Goal: Task Accomplishment & Management: Use online tool/utility

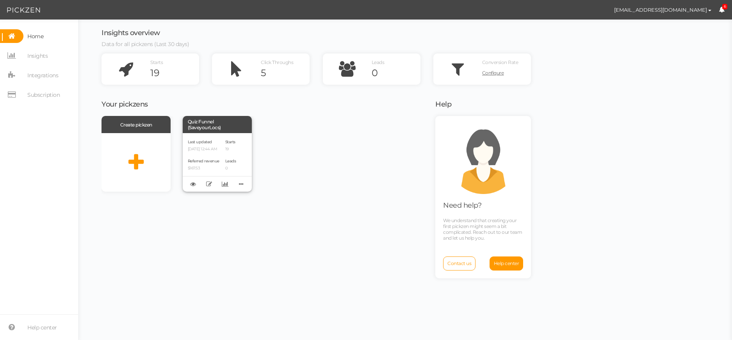
click at [224, 135] on div "Last updated [DATE] 12:44 AM Referred revenue $167.53 Starts 19 Leads 0" at bounding box center [217, 162] width 69 height 59
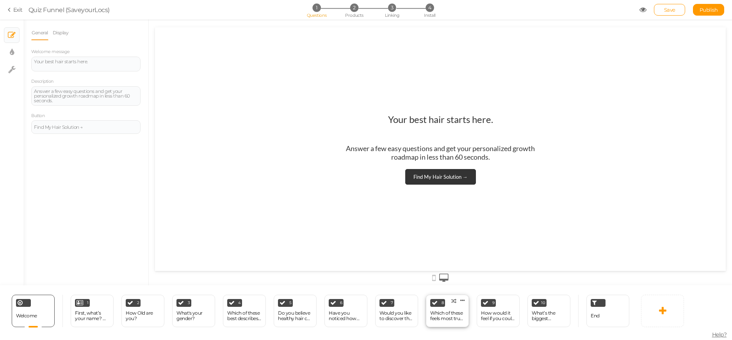
click at [461, 310] on div "Which of these feels most true for you right now?" at bounding box center [447, 316] width 34 height 14
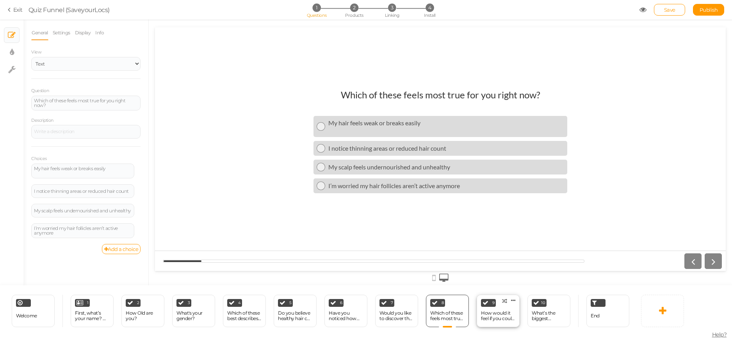
click at [489, 310] on div "How would it feel if you could look in the mirror and not worry about your hair?" at bounding box center [498, 315] width 34 height 11
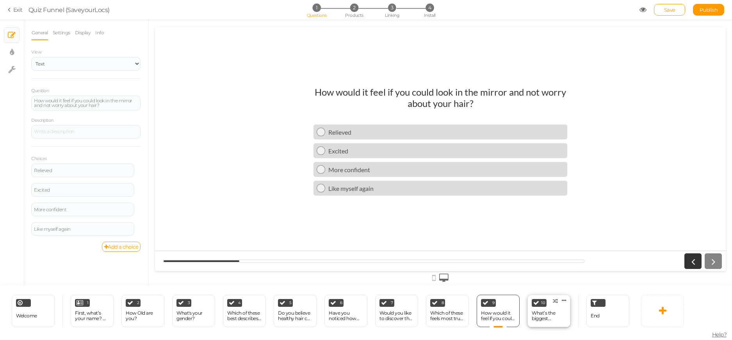
click at [540, 308] on div "10 What’s the biggest frustration with your hair journey so far? × Define the c…" at bounding box center [548, 311] width 43 height 32
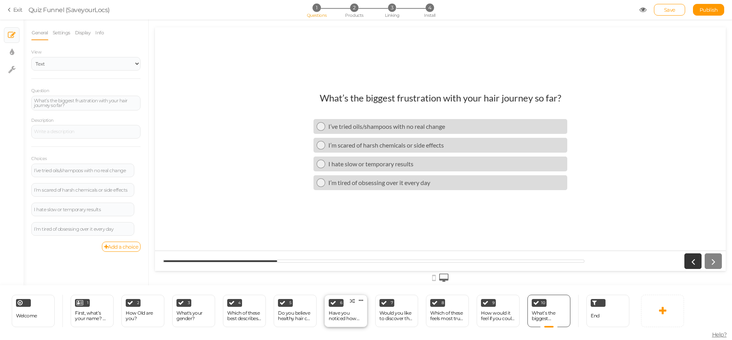
click at [352, 315] on div "Have you noticed how even small changes in your hair can affect your confidence?" at bounding box center [346, 315] width 34 height 11
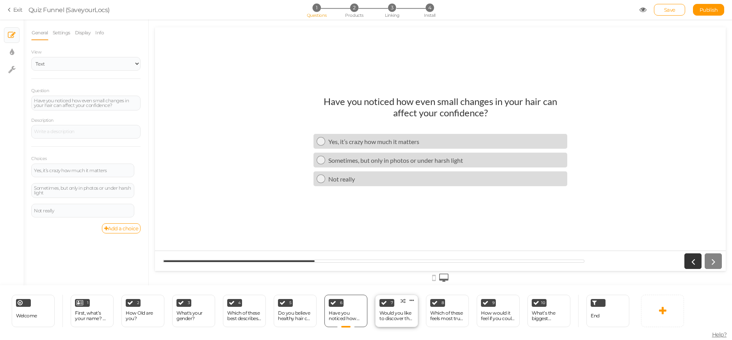
click at [397, 309] on div "Would you like to discover the biggest reason why hair often struggles to stay …" at bounding box center [396, 316] width 34 height 14
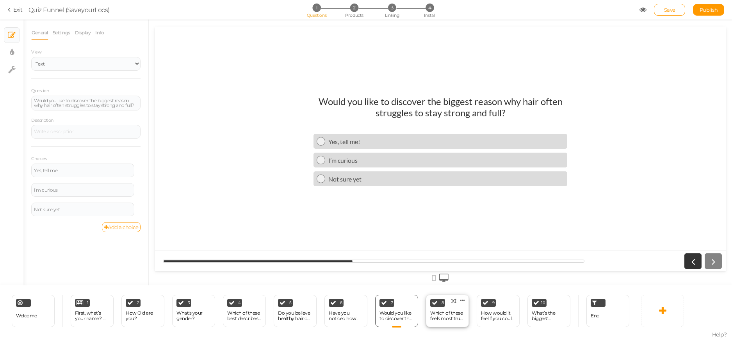
click at [435, 312] on div "Which of these feels most true for you right now?" at bounding box center [447, 315] width 34 height 11
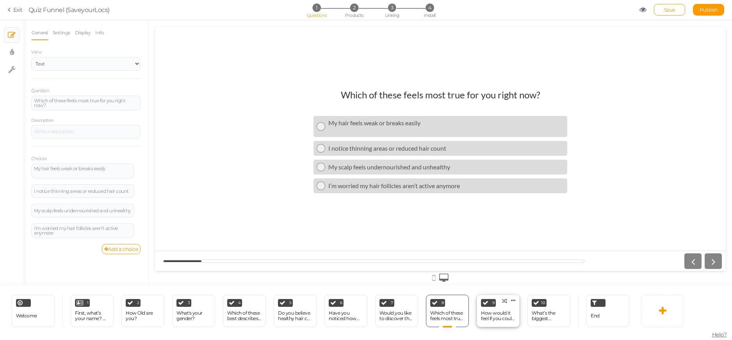
click at [499, 303] on div "9 How would it feel if you could look in the mirror and not worry about your ha…" at bounding box center [497, 311] width 43 height 32
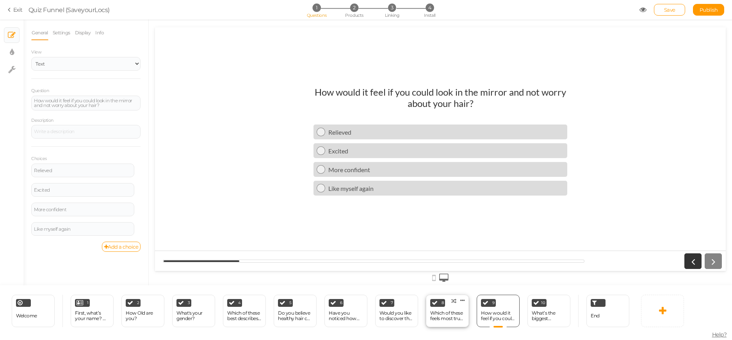
click at [433, 310] on div "Which of these feels most true for you right now?" at bounding box center [447, 315] width 34 height 11
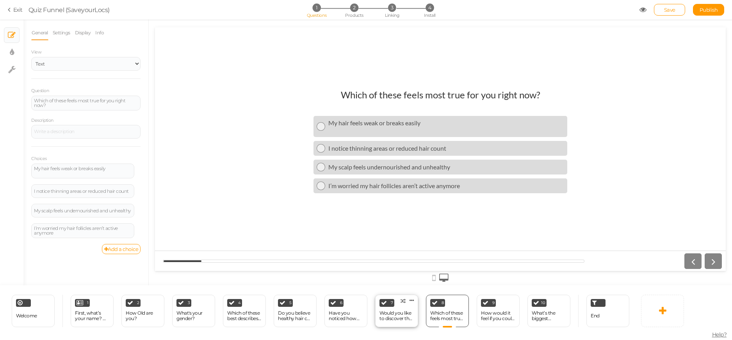
click at [400, 306] on div "7 Would you like to discover the biggest reason why hair often struggles to sta…" at bounding box center [396, 311] width 43 height 32
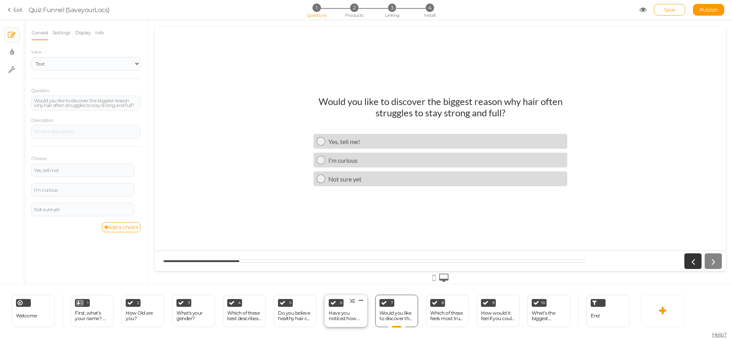
click at [335, 303] on icon at bounding box center [333, 303] width 6 height 6
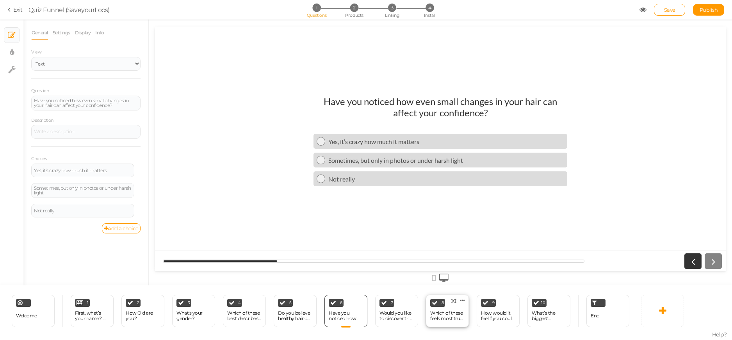
click at [441, 296] on div "8 Which of these feels most true for you right now? × Define the conditions to …" at bounding box center [447, 311] width 43 height 32
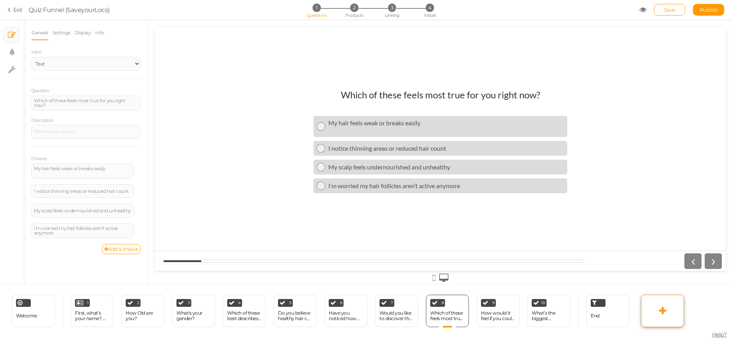
click at [656, 311] on link at bounding box center [662, 311] width 43 height 32
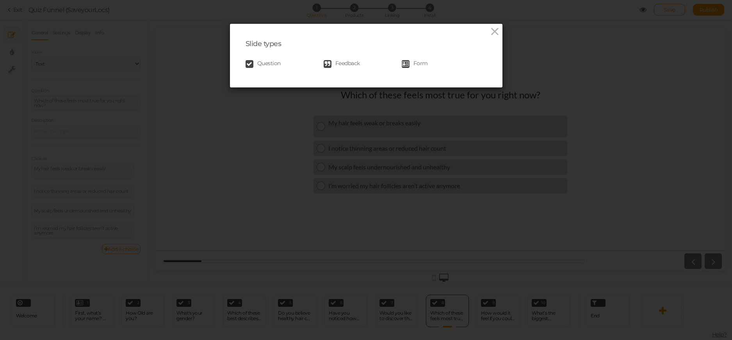
click at [288, 64] on link "Question" at bounding box center [284, 64] width 78 height 8
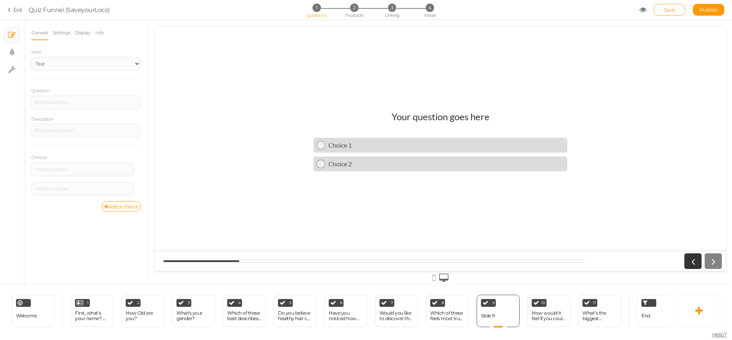
click at [425, 119] on h1 "Your question goes here" at bounding box center [440, 120] width 98 height 19
click at [68, 62] on select "Text Images Slider Dropdown" at bounding box center [85, 64] width 109 height 14
drag, startPoint x: 231, startPoint y: 101, endPoint x: 208, endPoint y: 99, distance: 22.4
click at [228, 101] on div at bounding box center [440, 148] width 571 height 243
drag, startPoint x: 77, startPoint y: 92, endPoint x: 78, endPoint y: 105, distance: 12.5
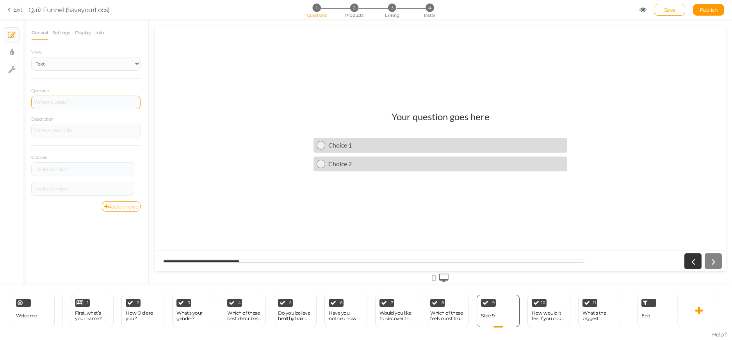
click at [78, 95] on div "Question" at bounding box center [85, 98] width 109 height 23
click at [78, 105] on div at bounding box center [85, 103] width 109 height 14
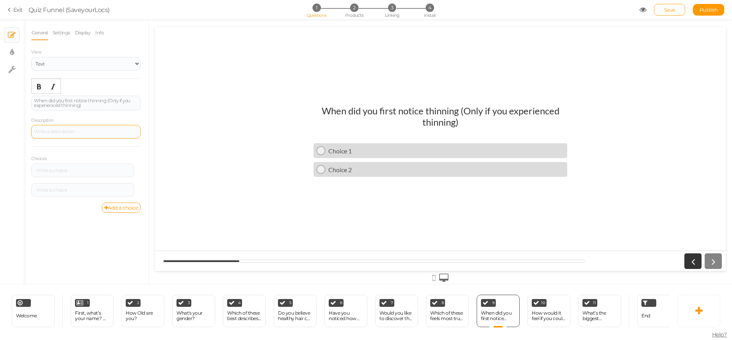
click at [87, 131] on div at bounding box center [86, 132] width 104 height 5
drag, startPoint x: 117, startPoint y: 109, endPoint x: 108, endPoint y: 98, distance: 14.7
click at [108, 98] on div "When did you first notice thinning (Only if you experienced thinning)" at bounding box center [85, 103] width 109 height 15
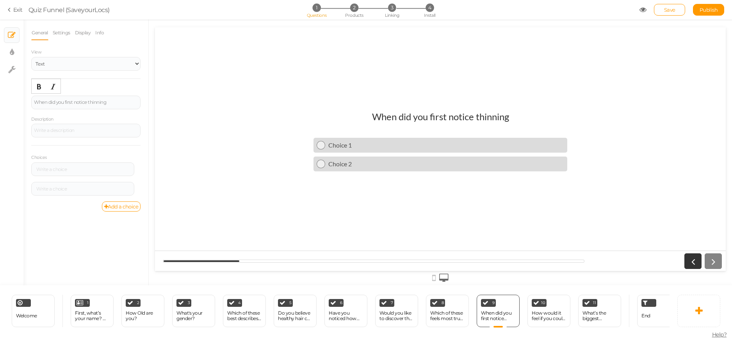
click at [97, 120] on div "Description" at bounding box center [85, 126] width 109 height 23
click at [102, 126] on div at bounding box center [85, 131] width 109 height 14
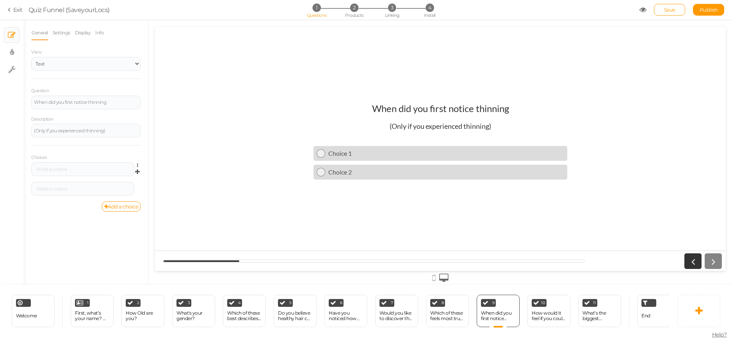
click at [78, 178] on div "Settings Delete" at bounding box center [85, 172] width 109 height 20
click at [78, 168] on div at bounding box center [83, 169] width 98 height 5
click at [133, 204] on link "Add a choice" at bounding box center [121, 206] width 39 height 10
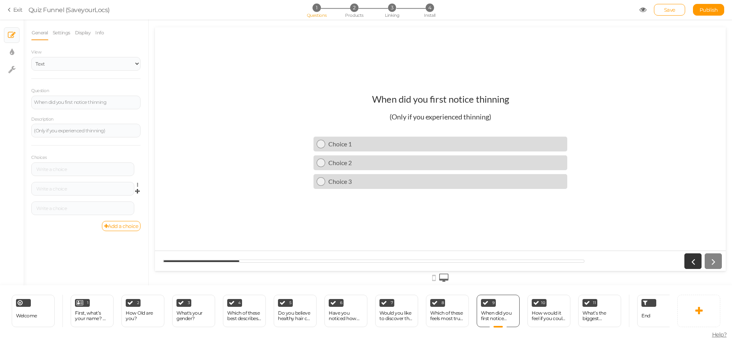
drag, startPoint x: 139, startPoint y: 225, endPoint x: 109, endPoint y: 198, distance: 39.8
click at [138, 225] on link "Add a choice" at bounding box center [121, 226] width 39 height 10
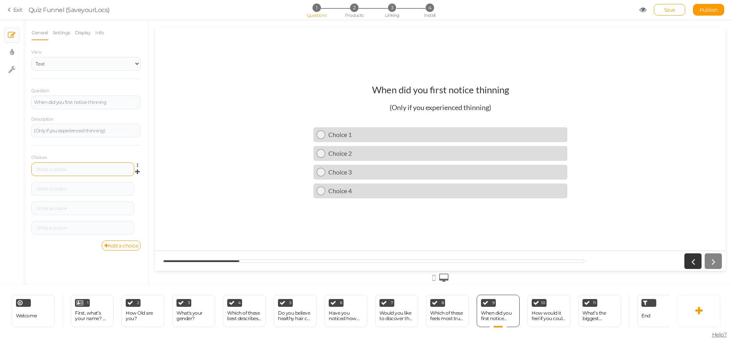
click at [85, 170] on div at bounding box center [83, 169] width 98 height 5
click at [91, 184] on div at bounding box center [82, 189] width 103 height 14
click at [97, 191] on div at bounding box center [82, 189] width 103 height 14
click at [92, 188] on div at bounding box center [83, 189] width 98 height 5
click at [114, 251] on div "General Settings Display Info View Text Images Slider Dropdown Question When di…" at bounding box center [85, 155] width 125 height 260
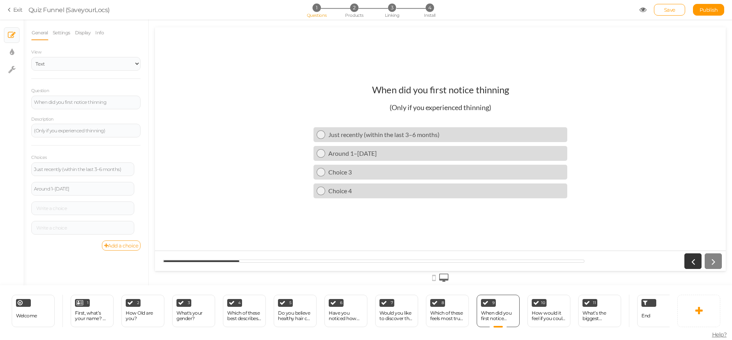
click at [114, 249] on link "Add a choice" at bounding box center [121, 245] width 39 height 10
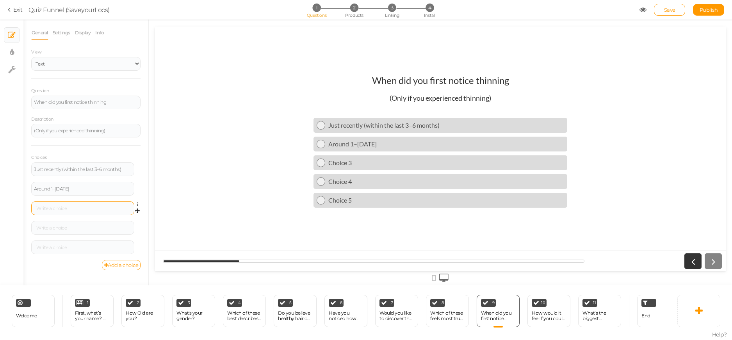
click at [104, 203] on div at bounding box center [82, 208] width 103 height 14
click at [102, 210] on div at bounding box center [83, 208] width 98 height 5
click at [105, 227] on div at bounding box center [83, 228] width 98 height 5
click at [111, 229] on div at bounding box center [83, 228] width 98 height 5
click at [103, 247] on div at bounding box center [83, 247] width 98 height 5
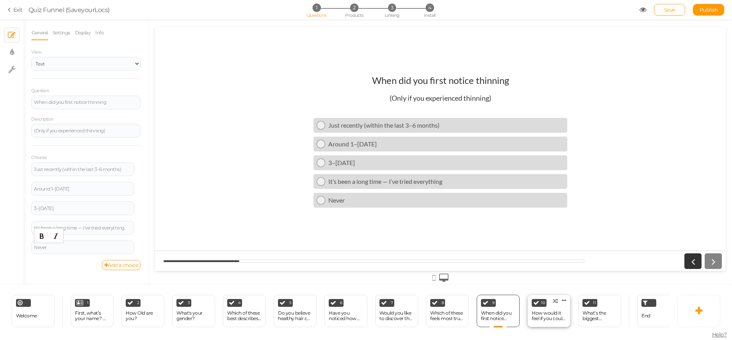
click at [548, 309] on div "How would it feel if you could look in the mirror and not worry about your hair?" at bounding box center [548, 316] width 34 height 14
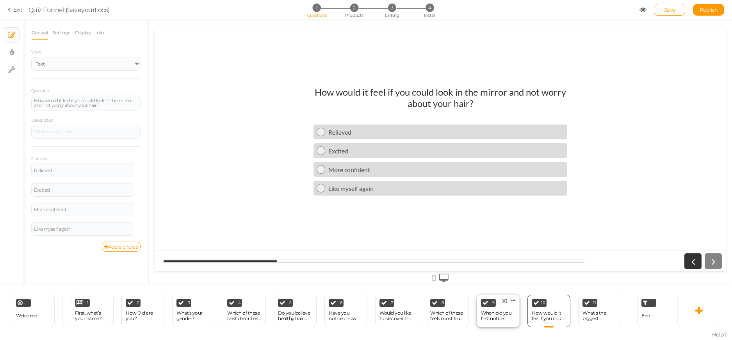
click at [497, 298] on div "9 When did you first notice thinning × Define the conditions to show this slide…" at bounding box center [497, 311] width 43 height 32
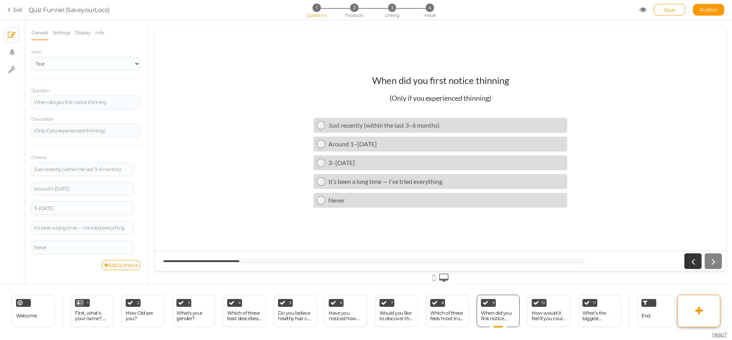
click at [708, 309] on link at bounding box center [698, 311] width 43 height 32
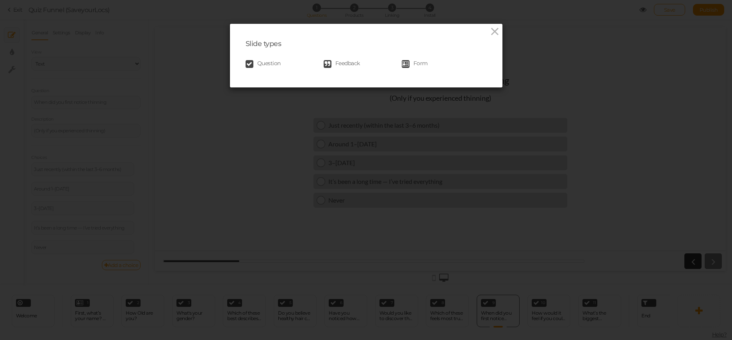
click at [382, 213] on div "Slide types Question Feedback Form" at bounding box center [366, 170] width 732 height 340
drag, startPoint x: 498, startPoint y: 27, endPoint x: 491, endPoint y: 30, distance: 7.5
click at [492, 29] on div "Slide types Question Feedback Form" at bounding box center [366, 56] width 272 height 64
click at [494, 28] on icon at bounding box center [494, 32] width 11 height 12
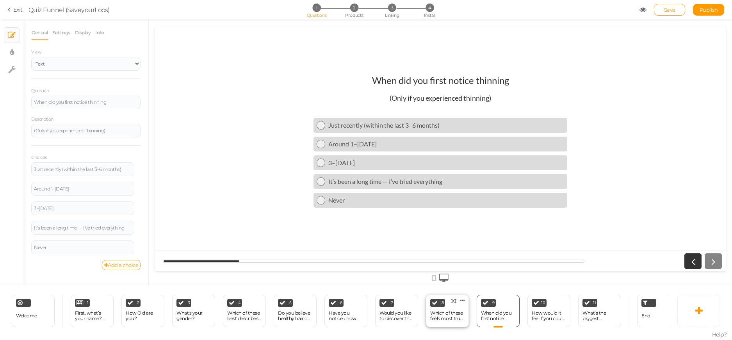
click at [452, 320] on div "8 Which of these feels most true for you right now? × Define the conditions to …" at bounding box center [447, 311] width 43 height 32
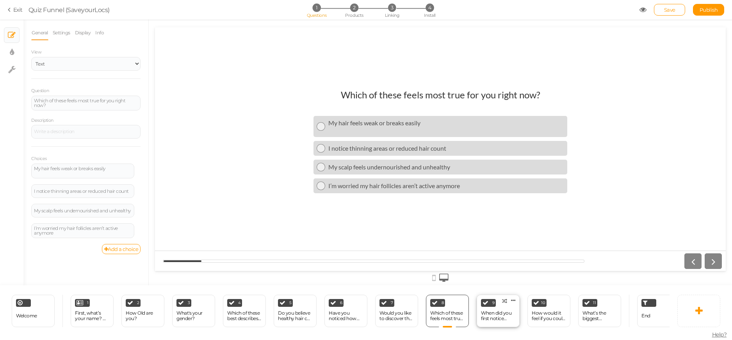
click at [508, 315] on div "When did you first notice thinning" at bounding box center [498, 315] width 34 height 11
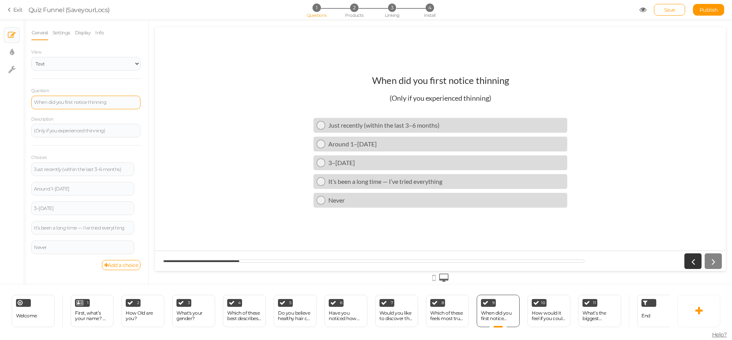
click at [124, 101] on div "When did you first notice thinning" at bounding box center [86, 102] width 104 height 5
click at [658, 315] on div "End" at bounding box center [658, 311] width 43 height 32
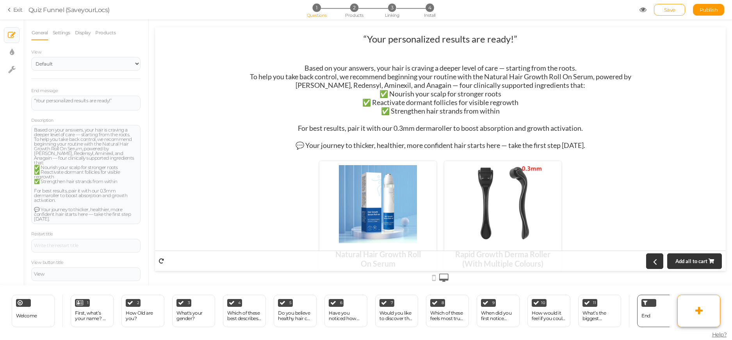
click at [697, 309] on icon at bounding box center [698, 310] width 7 height 9
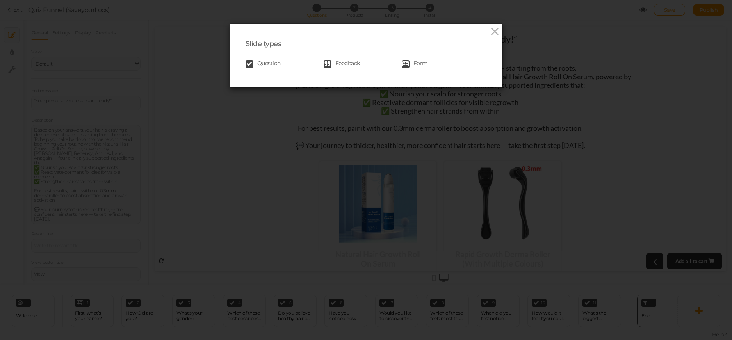
click at [325, 64] on icon at bounding box center [327, 64] width 8 height 8
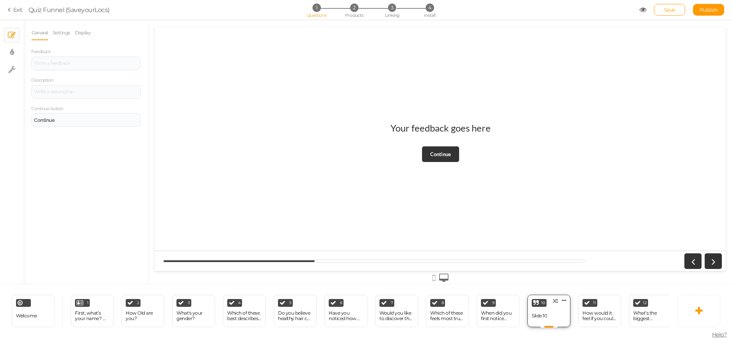
click at [550, 308] on div "10 Slide 10 × Define the conditions to show this slide. Clone Change type Delete" at bounding box center [548, 311] width 43 height 32
drag, startPoint x: 709, startPoint y: 334, endPoint x: 381, endPoint y: 246, distance: 339.3
click at [380, 247] on div at bounding box center [440, 148] width 571 height 243
click at [568, 295] on span "Clone Change type Delete" at bounding box center [566, 298] width 8 height 7
click at [565, 297] on icon at bounding box center [564, 300] width 5 height 6
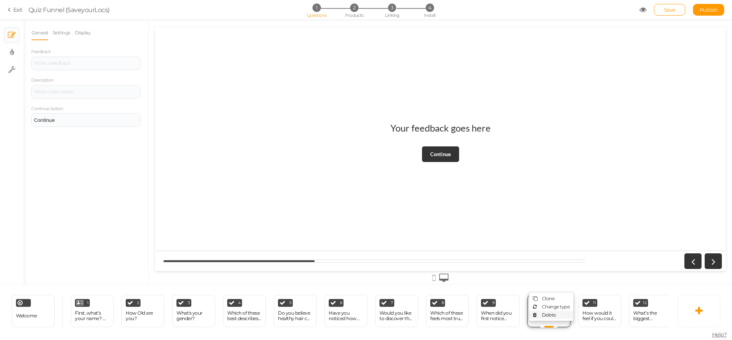
click at [556, 311] on link "Delete" at bounding box center [551, 315] width 44 height 8
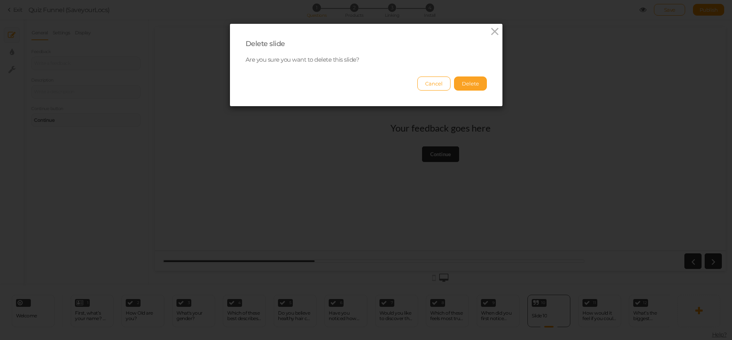
drag, startPoint x: 459, startPoint y: 87, endPoint x: 476, endPoint y: 85, distance: 17.2
click at [460, 87] on button "Delete" at bounding box center [470, 83] width 33 height 14
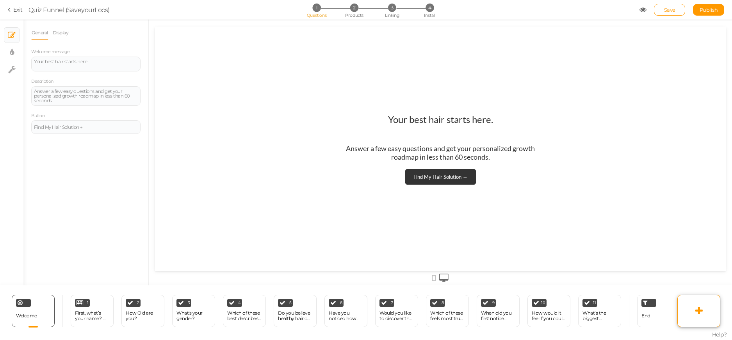
click at [700, 302] on link at bounding box center [698, 311] width 43 height 32
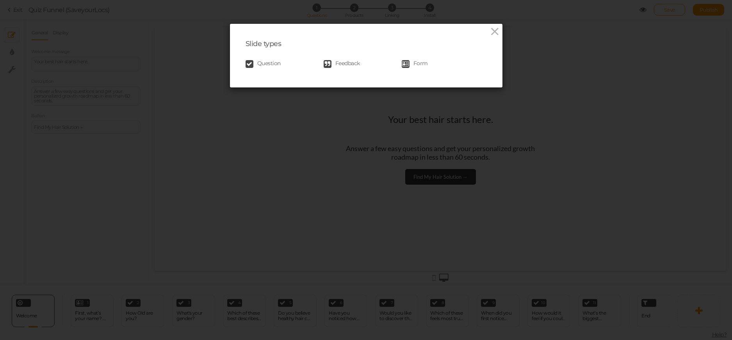
click at [276, 70] on div "Question Feedback Form" at bounding box center [365, 64] width 241 height 16
click at [277, 65] on span "Question" at bounding box center [268, 64] width 23 height 8
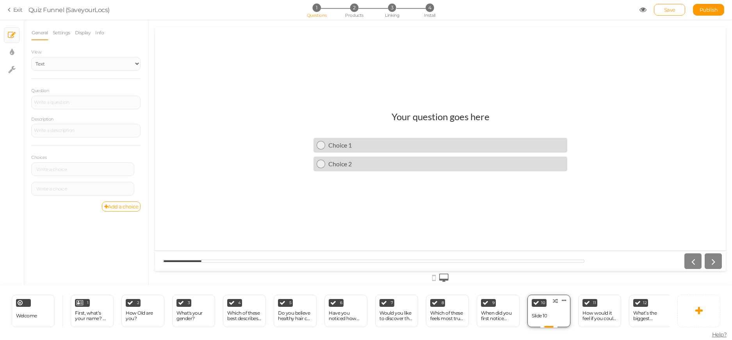
click at [542, 309] on div "Slide 10" at bounding box center [538, 316] width 15 height 14
click at [92, 102] on div at bounding box center [86, 102] width 104 height 5
paste div
click at [69, 129] on div at bounding box center [85, 131] width 109 height 14
click at [134, 205] on link "Add a choice" at bounding box center [121, 206] width 39 height 10
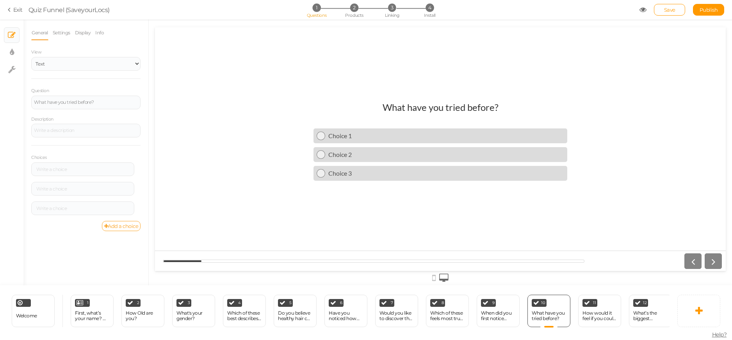
click at [129, 224] on link "Add a choice" at bounding box center [121, 226] width 39 height 10
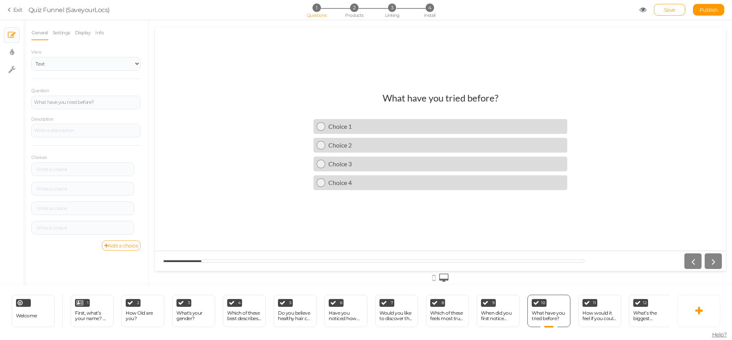
click at [135, 247] on link "Add a choice" at bounding box center [121, 245] width 39 height 10
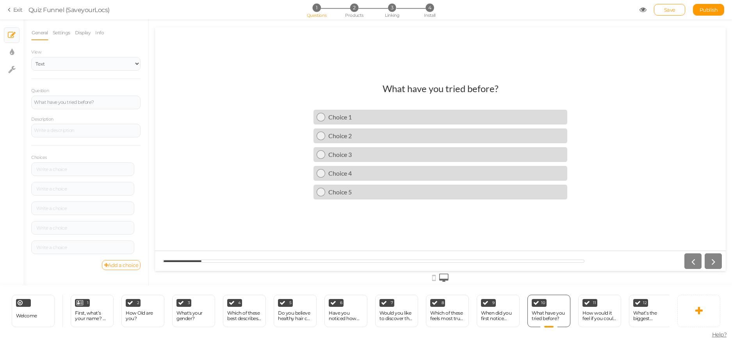
click at [137, 264] on link "Add a choice" at bounding box center [121, 265] width 39 height 10
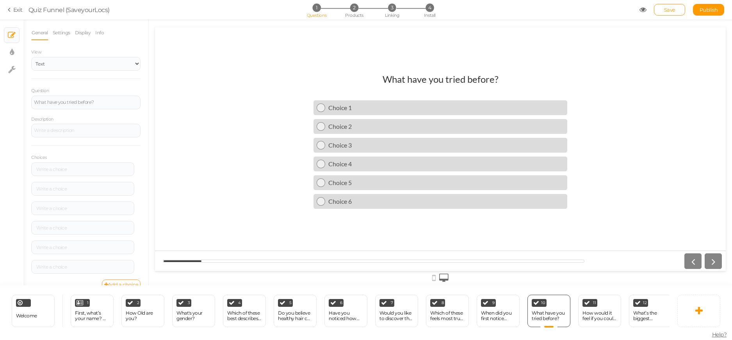
click at [132, 281] on link "Add a choice" at bounding box center [121, 284] width 39 height 10
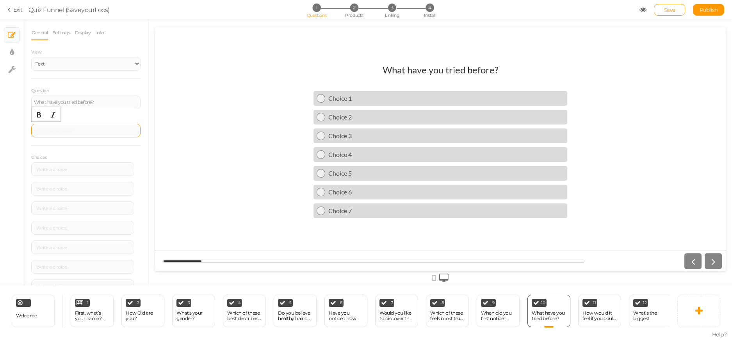
click at [82, 133] on div at bounding box center [85, 131] width 109 height 14
click at [97, 148] on div "Choices Settings Delete Settings Delete Settings Delete Settings Delete Setting…" at bounding box center [85, 222] width 109 height 154
click at [100, 157] on div "Choices Settings Delete Settings Delete Settings Delete Settings Delete Setting…" at bounding box center [85, 222] width 109 height 154
click at [85, 170] on div at bounding box center [83, 169] width 98 height 5
click at [89, 165] on div at bounding box center [82, 169] width 103 height 14
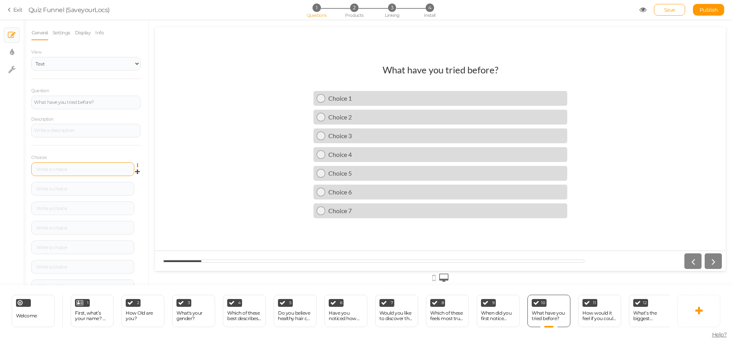
click at [91, 169] on div at bounding box center [83, 169] width 98 height 5
click at [94, 183] on div "Nothing yet — this is my first time trying anything Settings Delete Settings De…" at bounding box center [85, 231] width 109 height 138
click at [97, 188] on div at bounding box center [83, 190] width 98 height 5
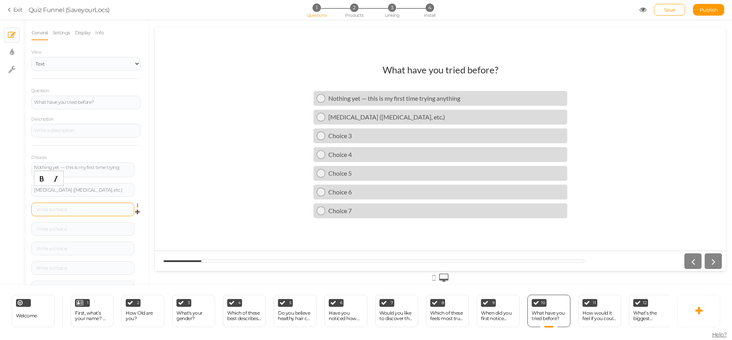
click at [108, 207] on div at bounding box center [83, 209] width 98 height 5
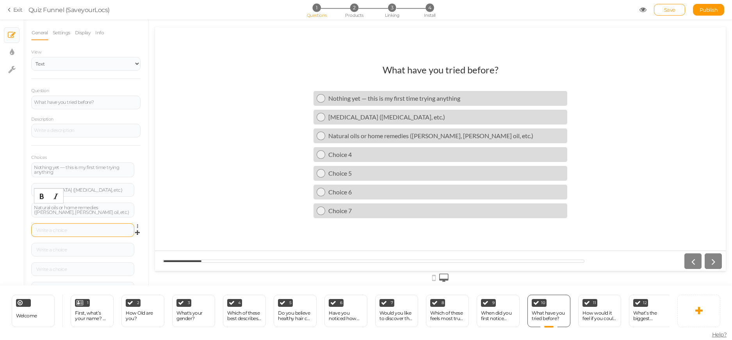
click at [89, 228] on div at bounding box center [83, 230] width 98 height 5
click at [79, 252] on div at bounding box center [82, 251] width 103 height 14
click at [80, 251] on div at bounding box center [83, 251] width 98 height 5
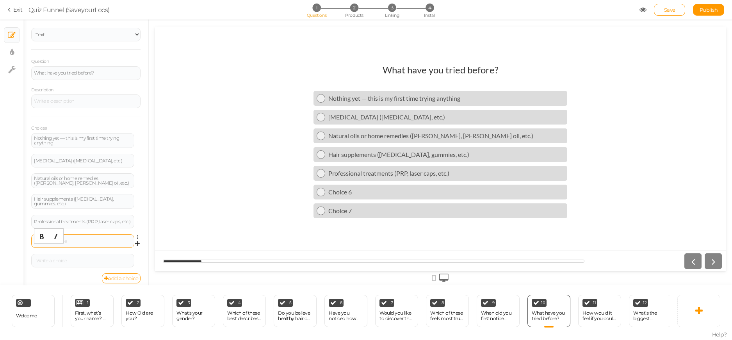
scroll to position [35, 0]
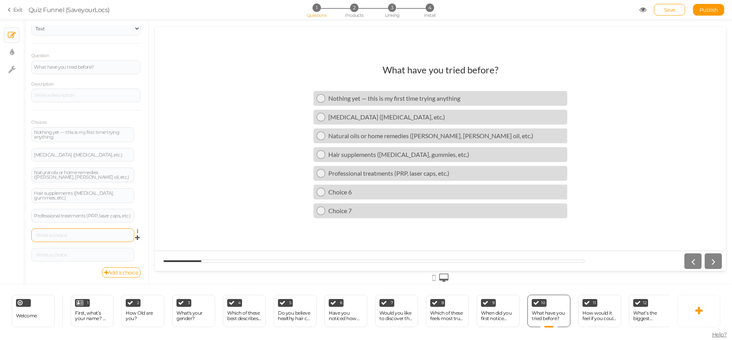
click at [75, 239] on div at bounding box center [82, 235] width 103 height 14
click at [84, 236] on div at bounding box center [83, 235] width 98 height 5
click at [82, 237] on div at bounding box center [83, 235] width 98 height 5
click at [137, 231] on icon at bounding box center [139, 231] width 5 height 5
click at [109, 240] on link "Settings" at bounding box center [109, 242] width 62 height 8
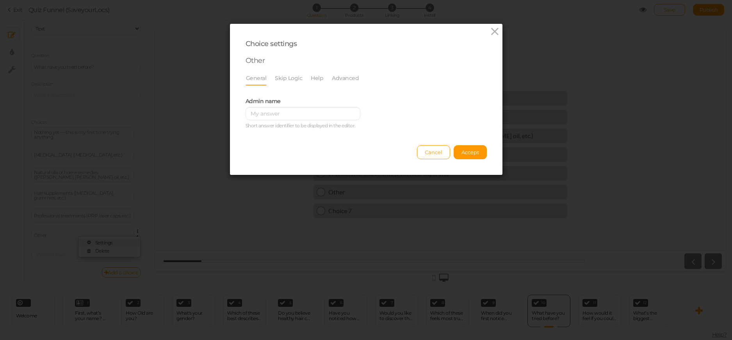
scroll to position [0, 0]
drag, startPoint x: 279, startPoint y: 80, endPoint x: 322, endPoint y: 77, distance: 43.8
click at [280, 116] on input "text" at bounding box center [302, 113] width 115 height 13
click at [286, 80] on link "Skip Logic" at bounding box center [288, 78] width 28 height 15
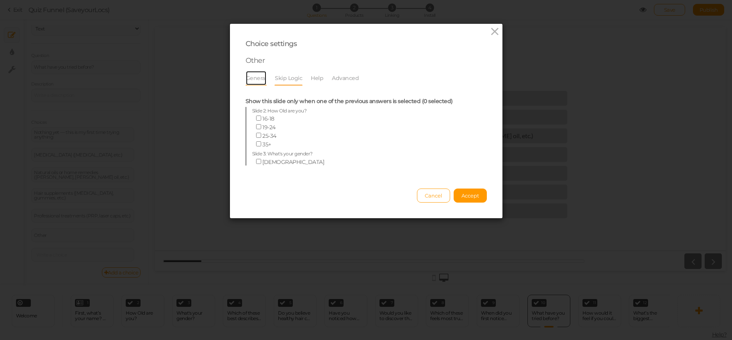
drag, startPoint x: 246, startPoint y: 76, endPoint x: 251, endPoint y: 82, distance: 8.0
click at [246, 76] on link "General" at bounding box center [255, 78] width 21 height 15
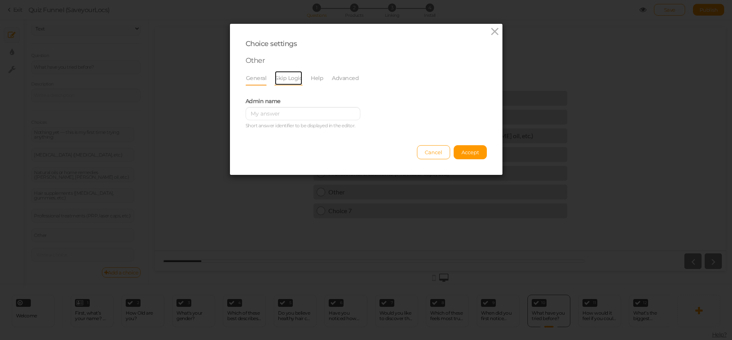
click at [284, 82] on link "Skip Logic" at bounding box center [288, 78] width 28 height 15
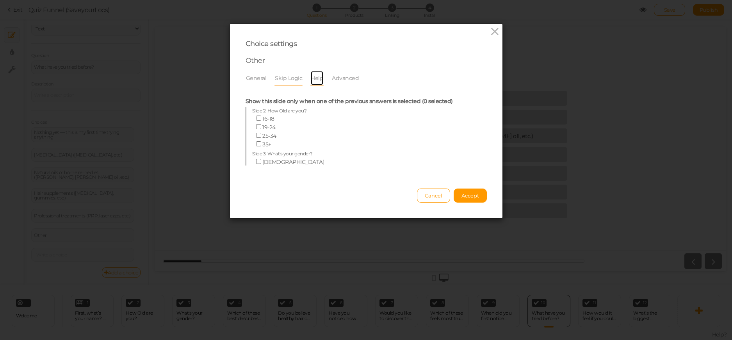
click at [316, 79] on link "Help" at bounding box center [316, 78] width 13 height 15
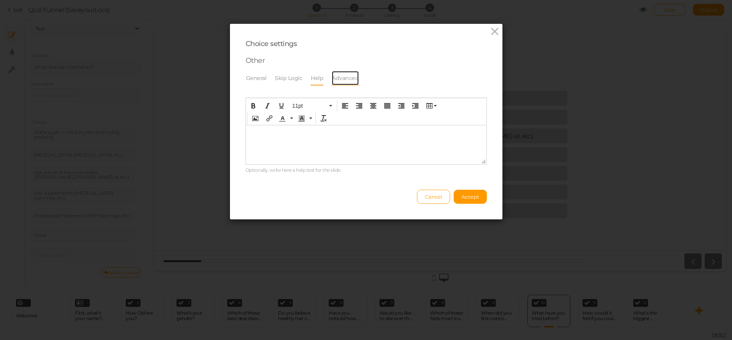
click at [339, 84] on link "Advanced" at bounding box center [345, 78] width 28 height 15
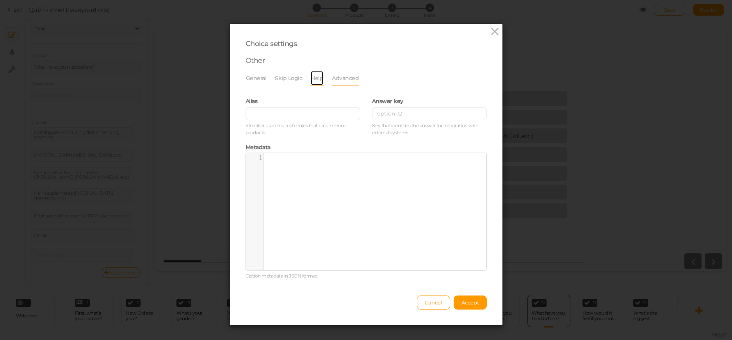
click at [311, 83] on link "Help" at bounding box center [316, 78] width 13 height 15
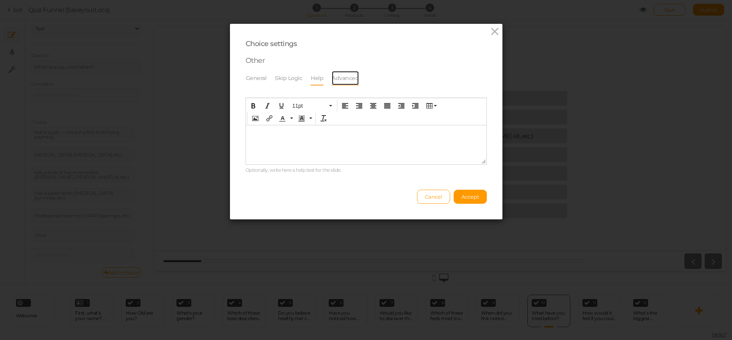
click at [339, 75] on link "Advanced" at bounding box center [345, 78] width 28 height 15
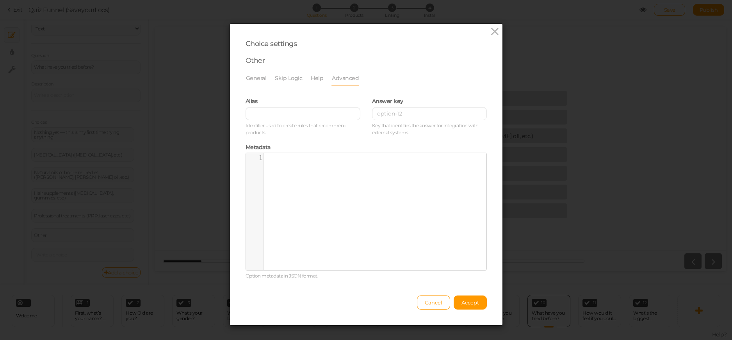
scroll to position [3, 0]
drag, startPoint x: 313, startPoint y: 167, endPoint x: 351, endPoint y: 140, distance: 46.4
click at [313, 167] on div "​ x 1 ​" at bounding box center [372, 217] width 252 height 129
click at [466, 298] on button "Accept" at bounding box center [469, 302] width 33 height 14
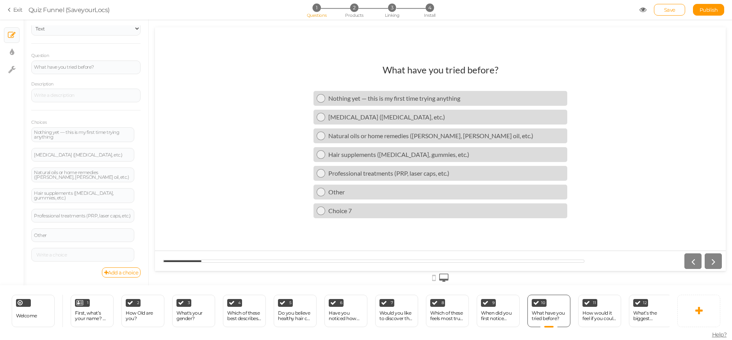
scroll to position [35, 0]
click at [137, 230] on icon at bounding box center [139, 231] width 5 height 5
click at [126, 255] on ul "Settings Delete" at bounding box center [109, 246] width 62 height 21
click at [137, 251] on icon at bounding box center [139, 251] width 5 height 5
click at [117, 268] on link "Delete" at bounding box center [109, 270] width 62 height 8
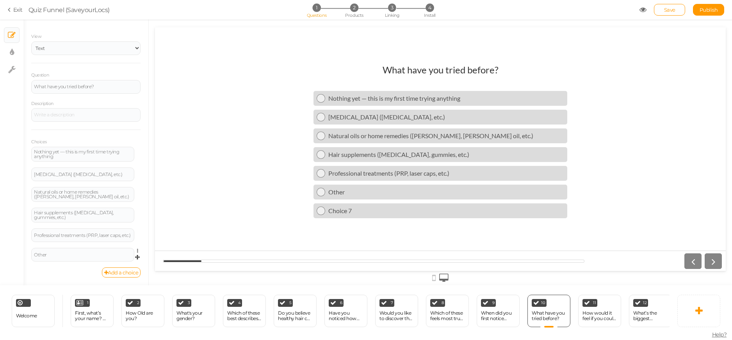
scroll to position [16, 0]
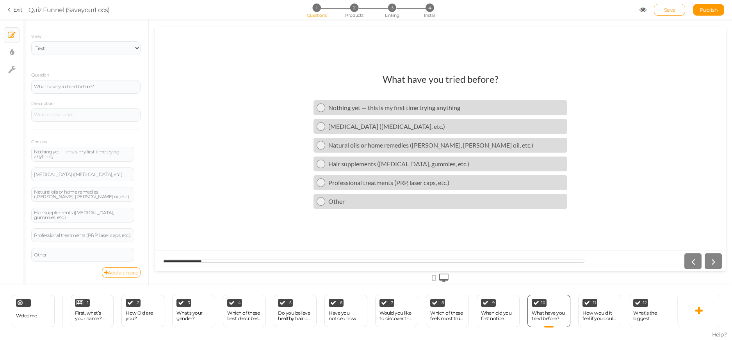
click at [669, 4] on link "Save" at bounding box center [669, 10] width 31 height 12
click at [706, 9] on span "Publish" at bounding box center [708, 10] width 18 height 6
click at [10, 53] on icon at bounding box center [12, 52] width 4 height 8
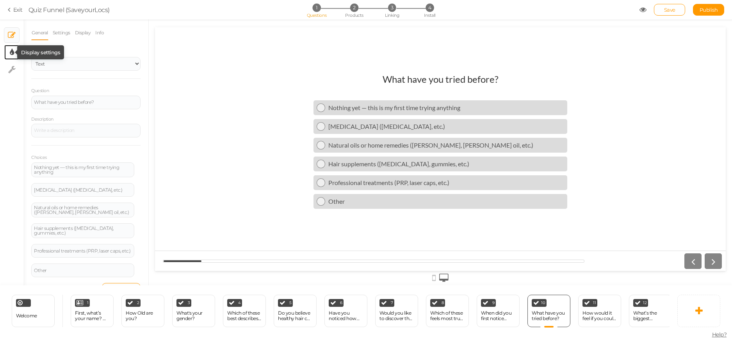
select select "2"
select select "lato"
select select "fade"
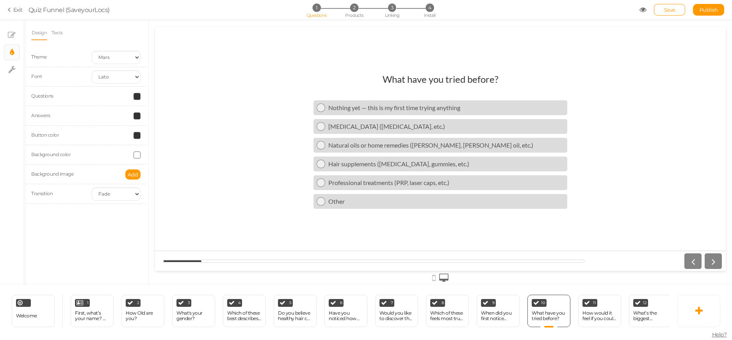
click at [138, 96] on span at bounding box center [136, 96] width 7 height 7
click at [115, 60] on select "Earth Mars" at bounding box center [116, 57] width 49 height 13
select select "1"
click at [92, 51] on select "Earth Mars" at bounding box center [116, 57] width 49 height 13
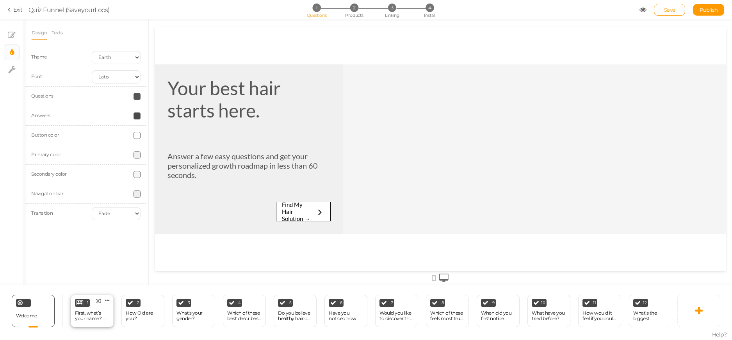
click at [91, 295] on div "1 First, what’s your name? 👋 (So we can personalize your results! × Define the …" at bounding box center [92, 311] width 43 height 32
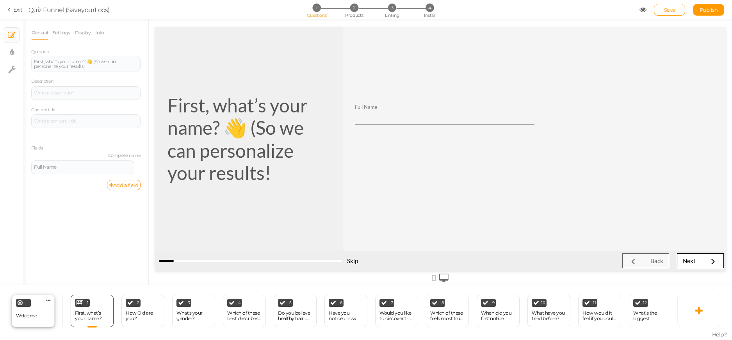
click at [25, 306] on div "Welcome Delete" at bounding box center [33, 311] width 43 height 32
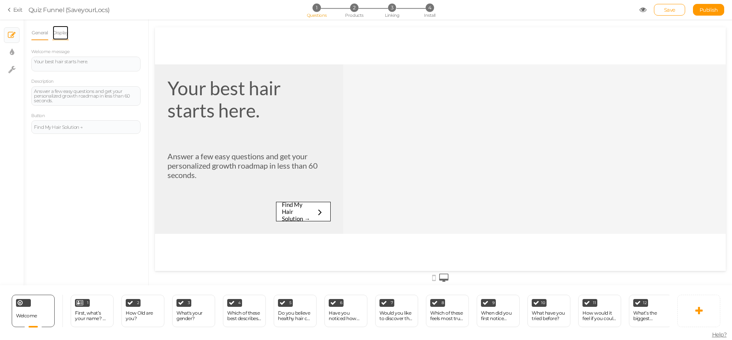
click at [61, 33] on link "Display" at bounding box center [60, 32] width 17 height 15
click at [131, 58] on span "Set" at bounding box center [134, 57] width 8 height 6
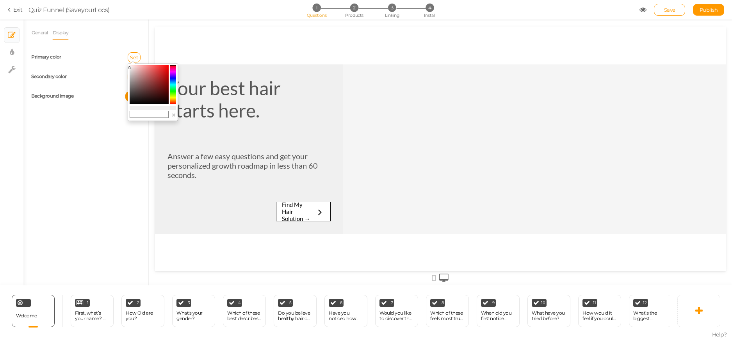
type input "#eeeeee"
click at [175, 80] on colorpicker-hue at bounding box center [173, 84] width 6 height 39
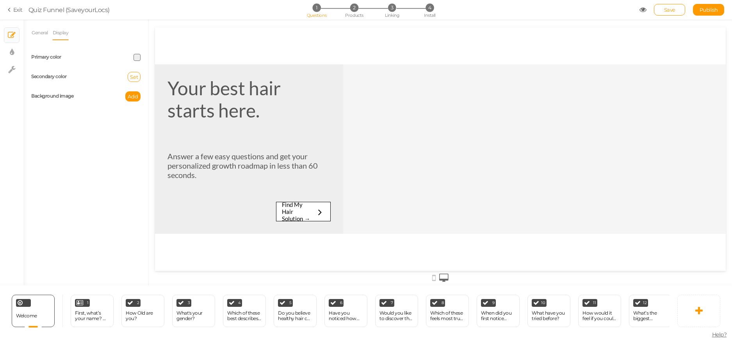
click at [139, 57] on span at bounding box center [136, 57] width 7 height 7
click at [181, 77] on colorpicker-hue at bounding box center [179, 83] width 6 height 39
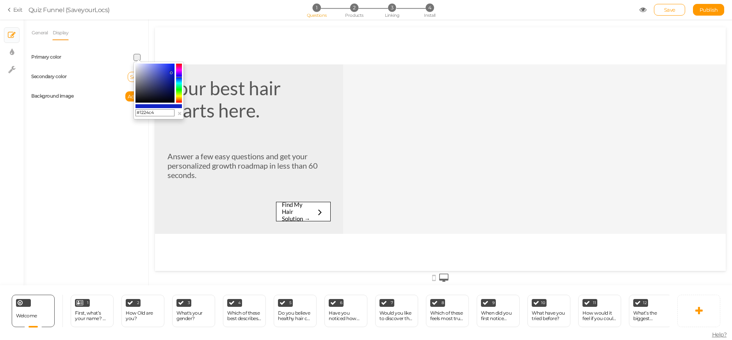
click at [171, 72] on colorpicker-saturation at bounding box center [154, 83] width 39 height 39
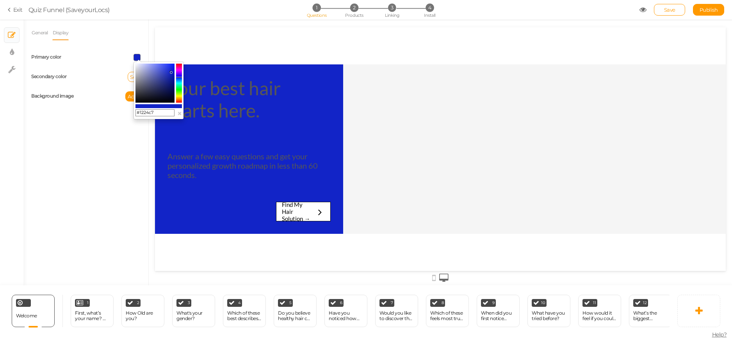
drag, startPoint x: 164, startPoint y: 114, endPoint x: 124, endPoint y: 112, distance: 39.5
click at [124, 112] on body "× Close A wider screen is needed to use the Pickzen builder Exit Quiz Funnel (S…" at bounding box center [366, 170] width 732 height 340
drag, startPoint x: 267, startPoint y: 69, endPoint x: 219, endPoint y: 86, distance: 51.3
click at [263, 69] on div "Your best hair starts here. Answer a few easy questions and get your personaliz…" at bounding box center [249, 148] width 188 height 169
drag, startPoint x: 166, startPoint y: 111, endPoint x: 96, endPoint y: 108, distance: 70.3
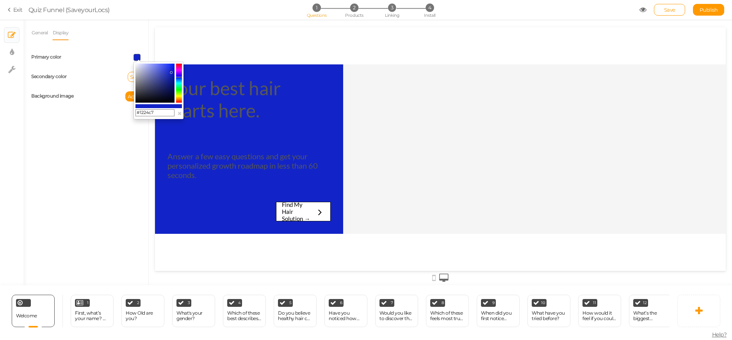
click at [93, 108] on body "× Close A wider screen is needed to use the Pickzen builder Exit Quiz Funnel (S…" at bounding box center [366, 170] width 732 height 340
paste input "1d80d"
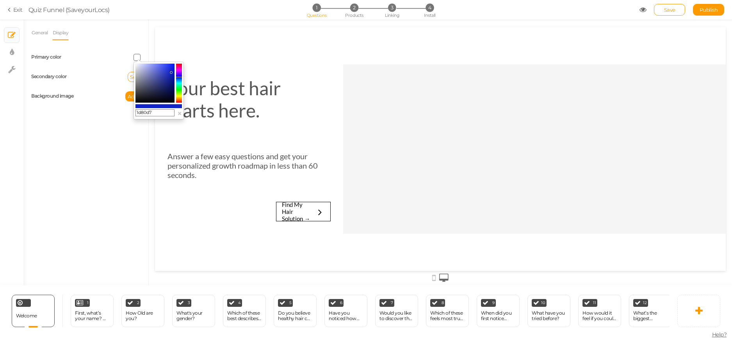
click at [419, 61] on div "Your best hair starts here. Answer a few easy questions and get your personaliz…" at bounding box center [440, 148] width 571 height 243
click at [370, 207] on div at bounding box center [534, 148] width 382 height 169
click at [136, 109] on input "1d80d7" at bounding box center [154, 112] width 39 height 7
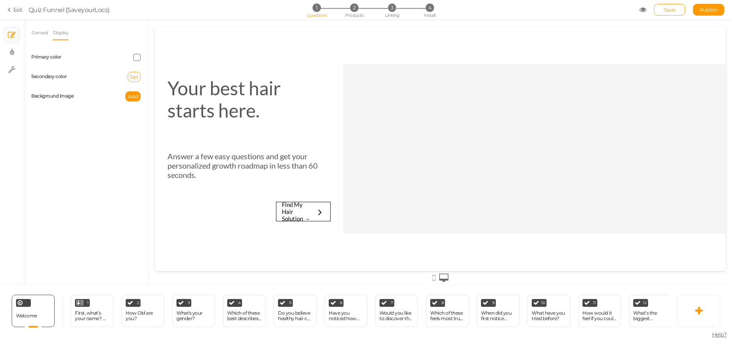
click at [143, 173] on div "General Display Welcome message Your best hair starts here. Description Answer …" at bounding box center [85, 155] width 125 height 260
click at [138, 59] on span at bounding box center [136, 57] width 7 height 7
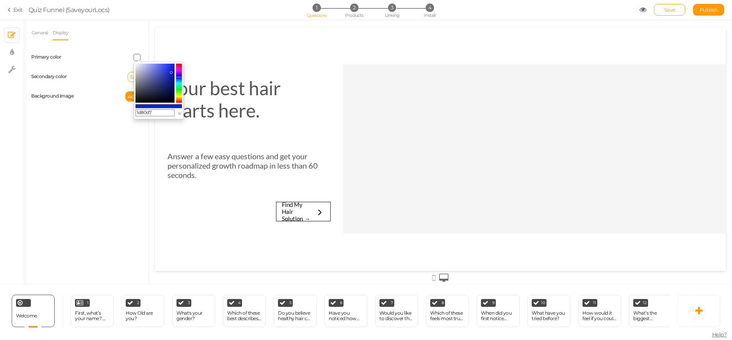
drag, startPoint x: 155, startPoint y: 111, endPoint x: 148, endPoint y: 112, distance: 7.8
click at [155, 111] on input "1d80d7" at bounding box center [154, 112] width 39 height 7
click at [137, 113] on input "1d80d7" at bounding box center [154, 112] width 39 height 7
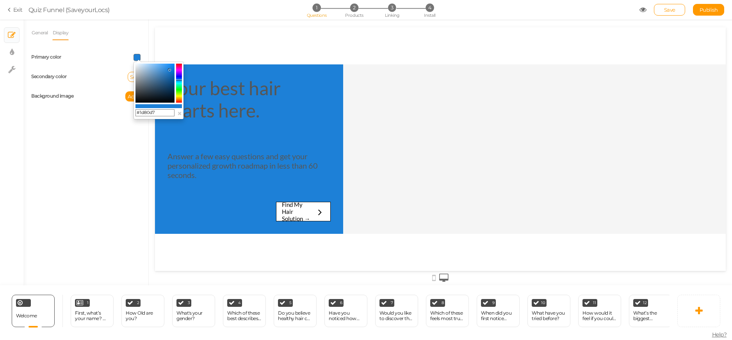
type input "#1d80d7"
click at [194, 36] on div "Your best hair starts here. Answer a few easy questions and get your personaliz…" at bounding box center [440, 148] width 571 height 243
click at [110, 182] on div "General Display Welcome message Your best hair starts here. Description Answer …" at bounding box center [85, 155] width 125 height 260
click at [134, 79] on span "Set" at bounding box center [134, 77] width 8 height 6
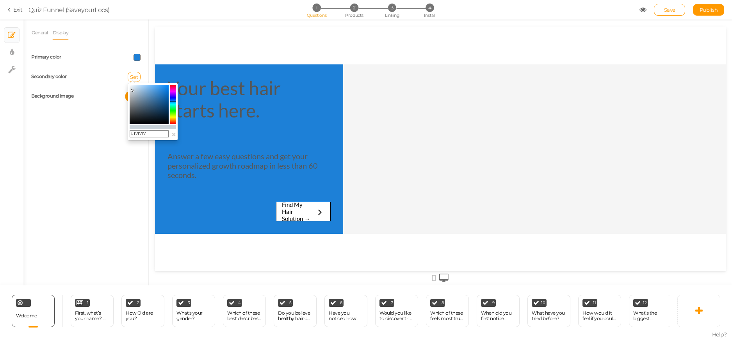
type input "#fafafa"
drag, startPoint x: 142, startPoint y: 96, endPoint x: 126, endPoint y: 85, distance: 18.9
click at [126, 85] on body "× Close A wider screen is needed to use the Pickzen builder Exit Quiz Funnel (S…" at bounding box center [366, 170] width 732 height 340
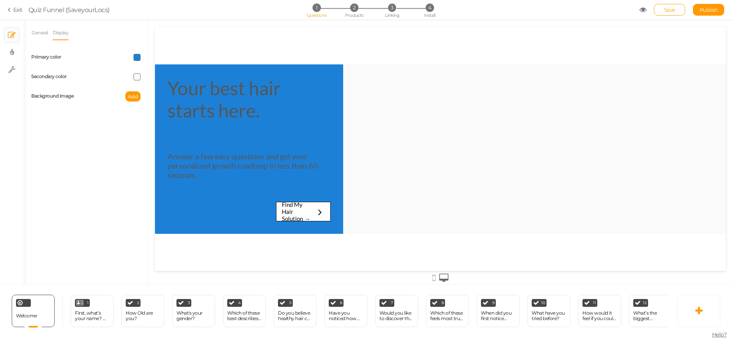
click at [136, 76] on span at bounding box center [136, 76] width 7 height 7
click at [135, 55] on span at bounding box center [136, 57] width 7 height 7
type input "#ffffff"
drag, startPoint x: 147, startPoint y: 73, endPoint x: 133, endPoint y: 62, distance: 16.9
click at [133, 62] on div "#ffffff ×" at bounding box center [158, 91] width 50 height 58
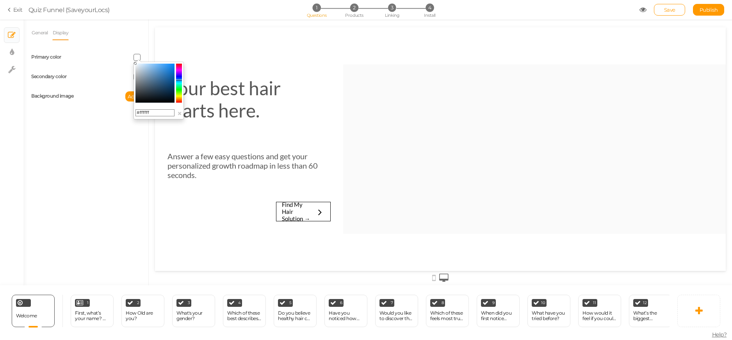
click at [161, 50] on div "Your best hair starts here. Answer a few easy questions and get your personaliz…" at bounding box center [440, 148] width 571 height 243
click at [103, 92] on div "Add" at bounding box center [116, 96] width 60 height 10
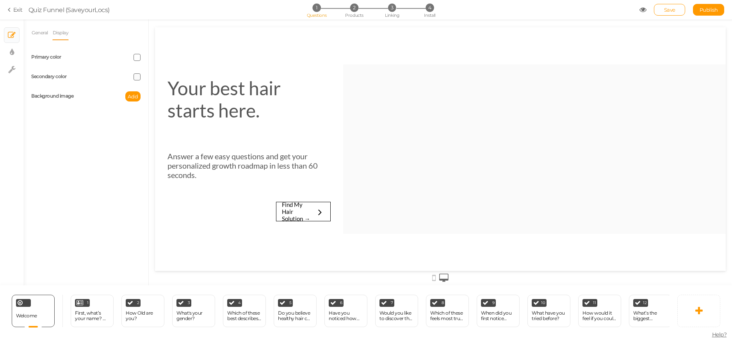
drag, startPoint x: 137, startPoint y: 77, endPoint x: 143, endPoint y: 87, distance: 11.3
click at [137, 78] on span at bounding box center [136, 76] width 7 height 7
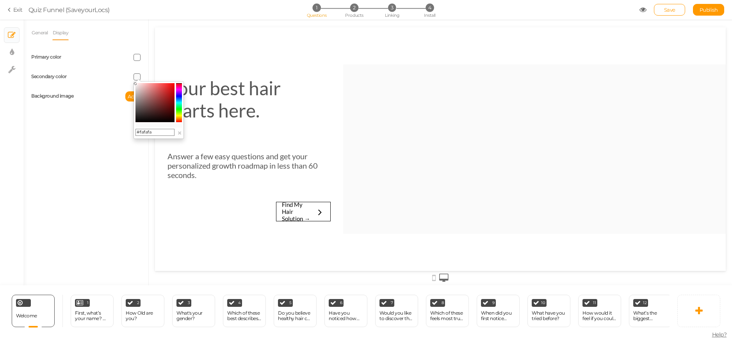
drag, startPoint x: 150, startPoint y: 133, endPoint x: 139, endPoint y: 133, distance: 10.9
click at [139, 133] on input "#fafafa" at bounding box center [154, 132] width 39 height 7
paste input "1d80d7"
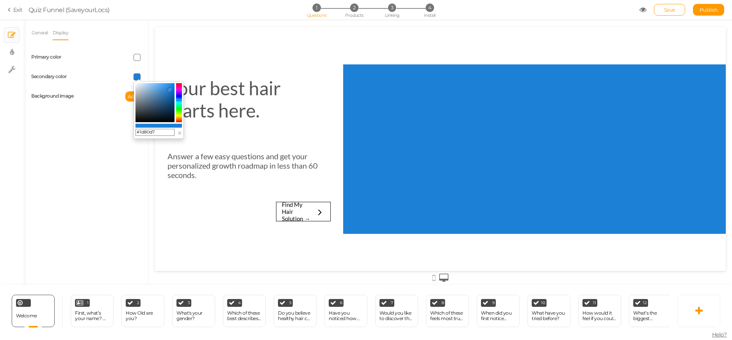
click at [120, 174] on div "General Display Welcome message Your best hair starts here. Description Answer …" at bounding box center [85, 155] width 125 height 260
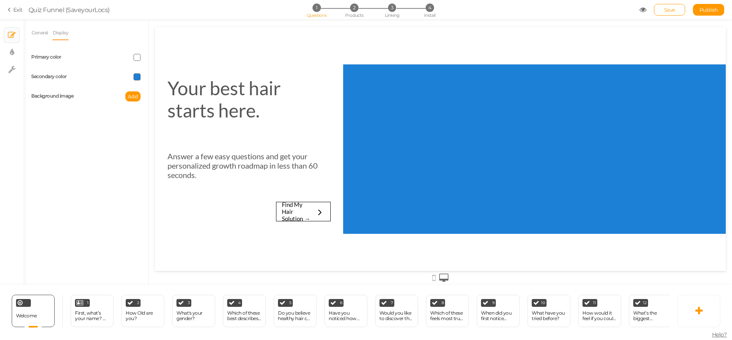
click at [135, 79] on span at bounding box center [136, 76] width 7 height 7
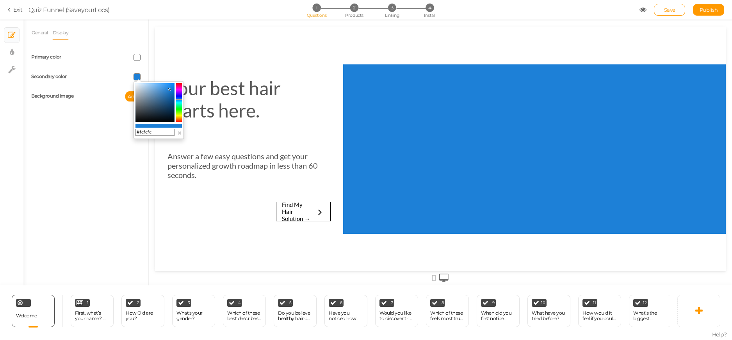
type input "#ffffff"
drag, startPoint x: 139, startPoint y: 92, endPoint x: 135, endPoint y: 86, distance: 8.1
click at [132, 78] on body "× Close A wider screen is needed to use the Pickzen builder Exit Quiz Funnel (S…" at bounding box center [366, 170] width 732 height 340
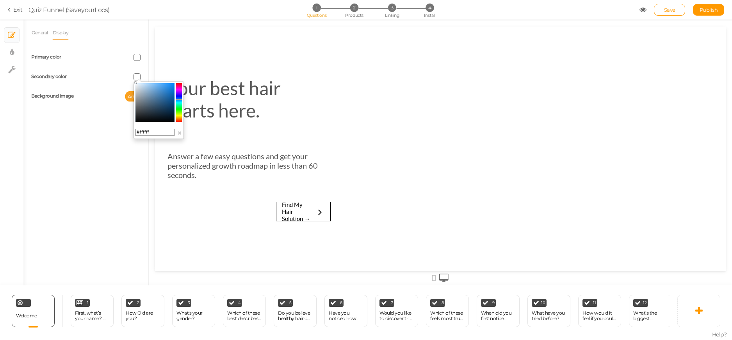
click at [128, 98] on span "Add" at bounding box center [133, 96] width 11 height 6
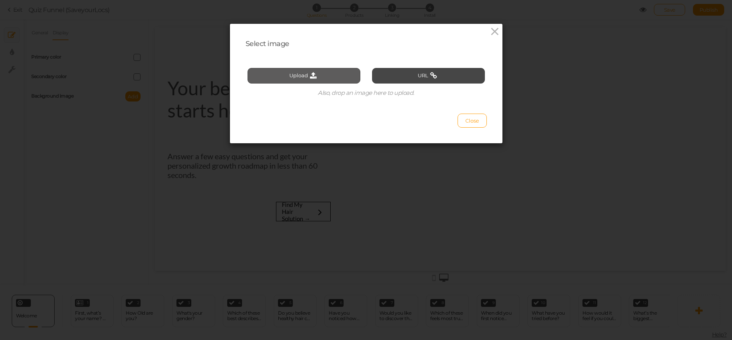
click at [319, 75] on button "Upload" at bounding box center [303, 76] width 113 height 16
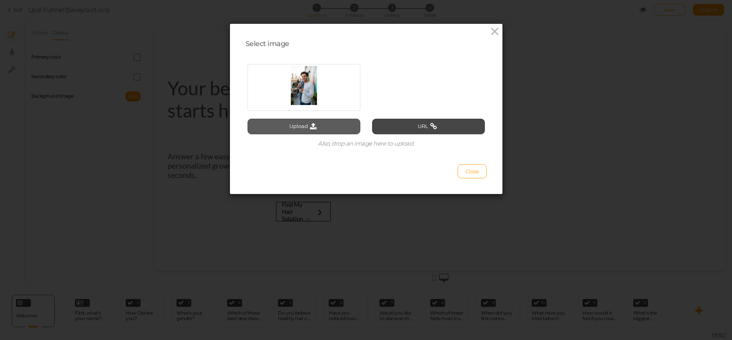
click at [330, 127] on button "Upload" at bounding box center [303, 127] width 113 height 16
click at [461, 168] on button "Close" at bounding box center [471, 171] width 29 height 14
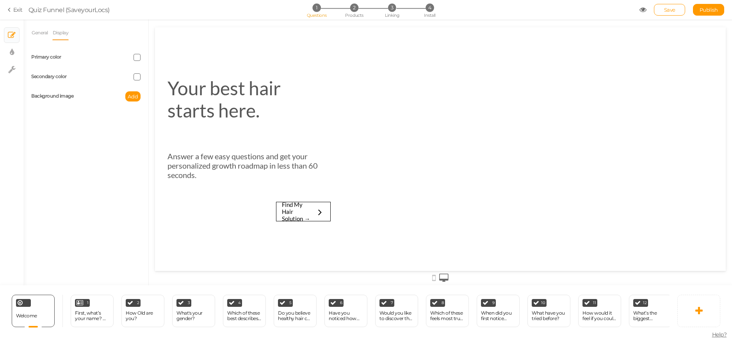
click at [536, 106] on div at bounding box center [534, 148] width 382 height 169
drag, startPoint x: 536, startPoint y: 106, endPoint x: 464, endPoint y: 104, distance: 72.6
click at [535, 106] on div at bounding box center [534, 148] width 382 height 169
click at [129, 97] on span "Add" at bounding box center [133, 96] width 11 height 6
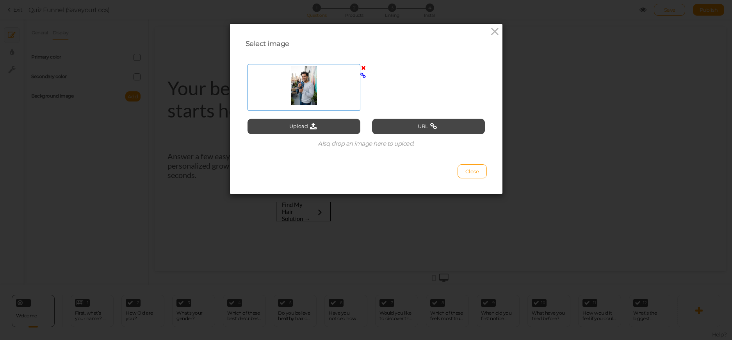
click at [303, 91] on div at bounding box center [303, 85] width 109 height 39
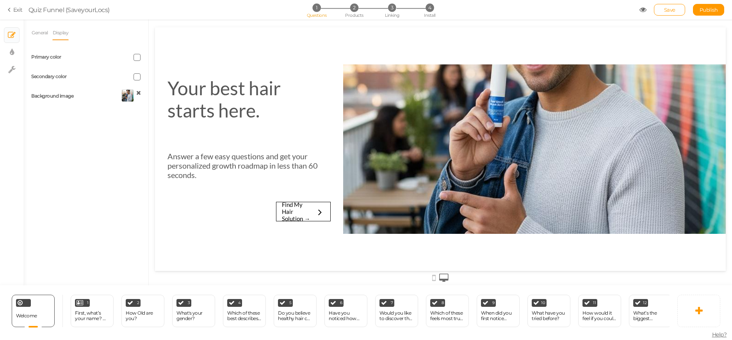
click at [492, 126] on div at bounding box center [534, 148] width 382 height 169
click at [463, 154] on div at bounding box center [534, 148] width 382 height 169
click at [136, 92] on icon at bounding box center [138, 93] width 5 height 6
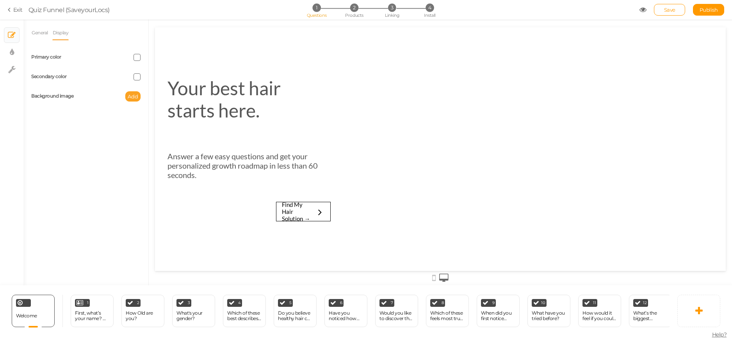
click at [132, 93] on button "Add" at bounding box center [132, 96] width 15 height 10
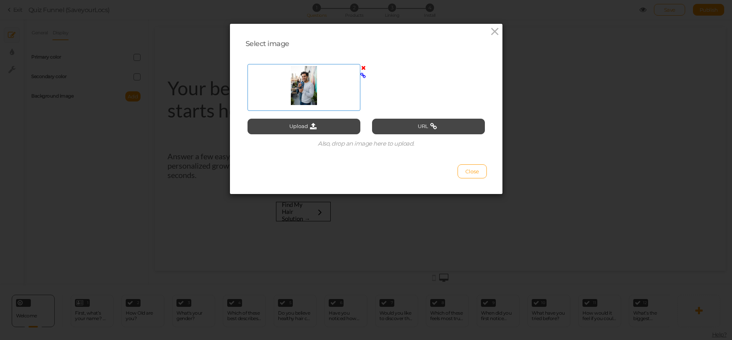
click at [361, 69] on icon at bounding box center [363, 68] width 5 height 6
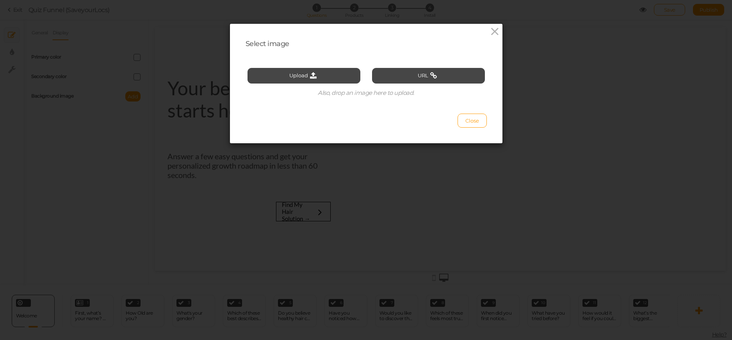
click at [294, 85] on div "Upload URL Also, drop an image here to upload." at bounding box center [365, 78] width 237 height 44
click at [289, 79] on button "Upload" at bounding box center [303, 76] width 113 height 16
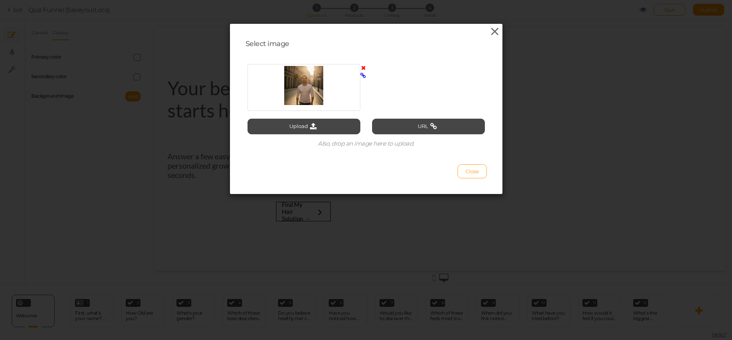
click at [491, 35] on icon at bounding box center [494, 32] width 11 height 12
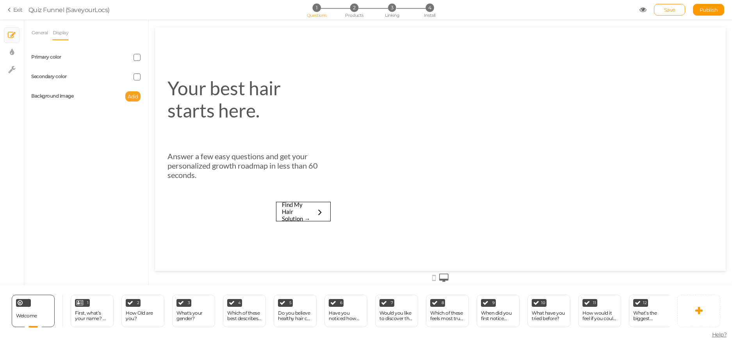
click at [133, 95] on span "Add" at bounding box center [133, 96] width 11 height 6
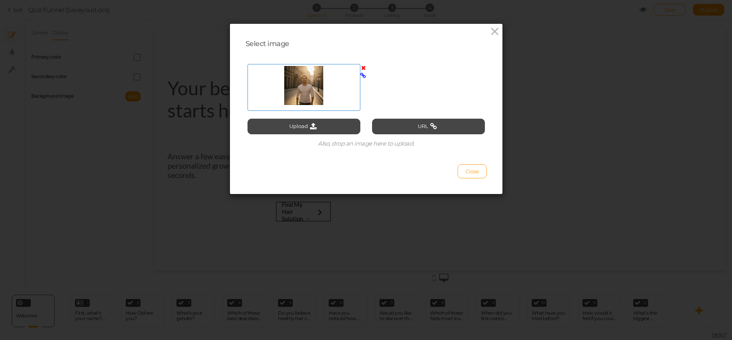
click at [286, 91] on div at bounding box center [303, 85] width 109 height 39
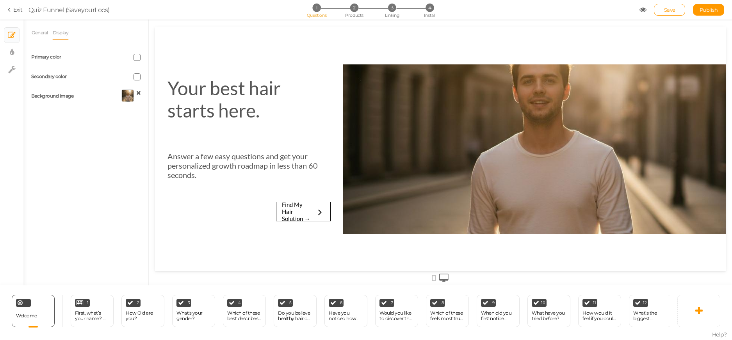
click at [130, 92] on div at bounding box center [127, 95] width 12 height 12
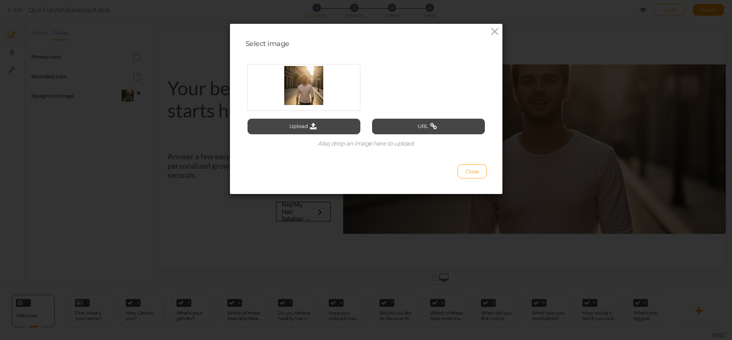
click at [548, 117] on div "Select image Upload URL Also, drop an image here to upload. Close" at bounding box center [366, 170] width 732 height 340
click at [489, 32] on icon at bounding box center [494, 32] width 11 height 12
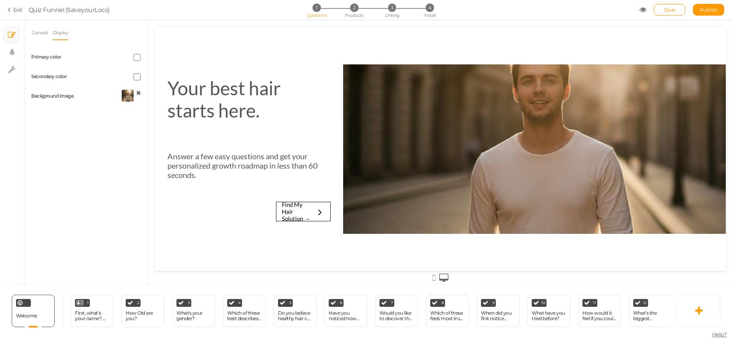
click at [128, 98] on div at bounding box center [127, 95] width 12 height 12
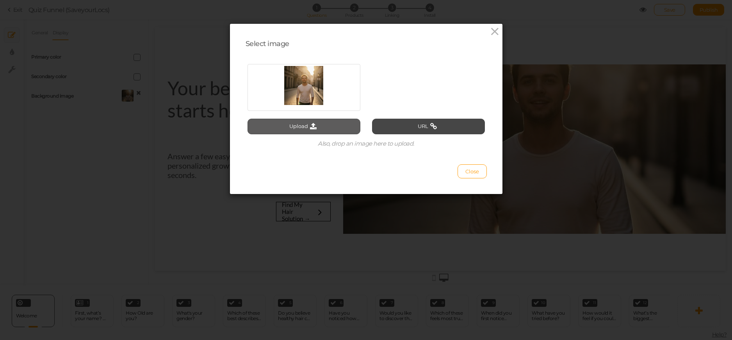
click at [308, 124] on icon at bounding box center [313, 126] width 11 height 7
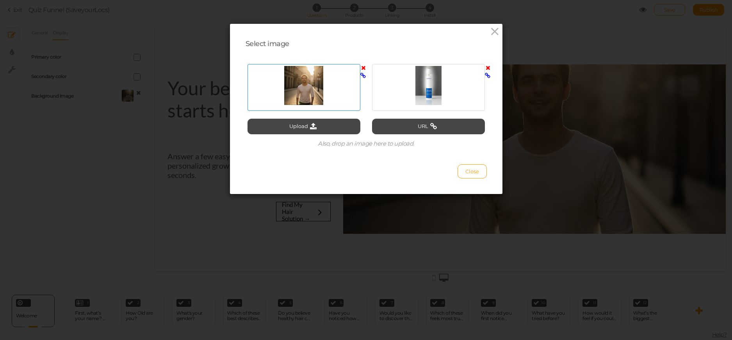
click at [299, 100] on div at bounding box center [303, 85] width 109 height 39
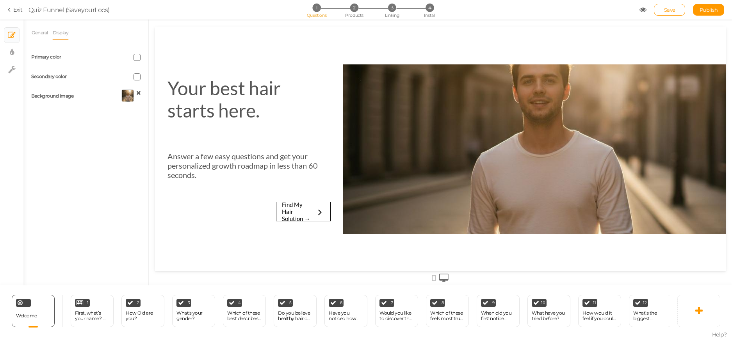
click at [128, 100] on div at bounding box center [127, 95] width 12 height 12
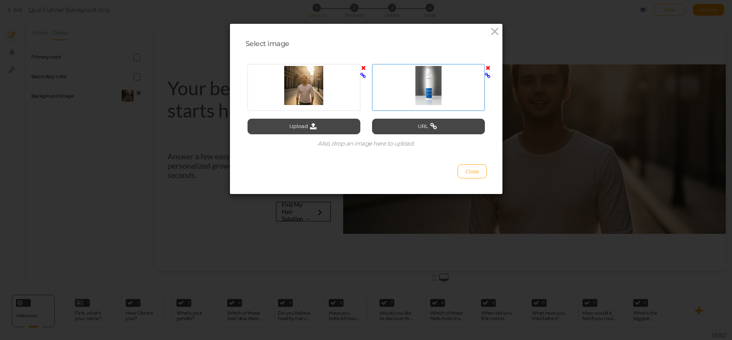
click at [428, 71] on div at bounding box center [428, 85] width 109 height 39
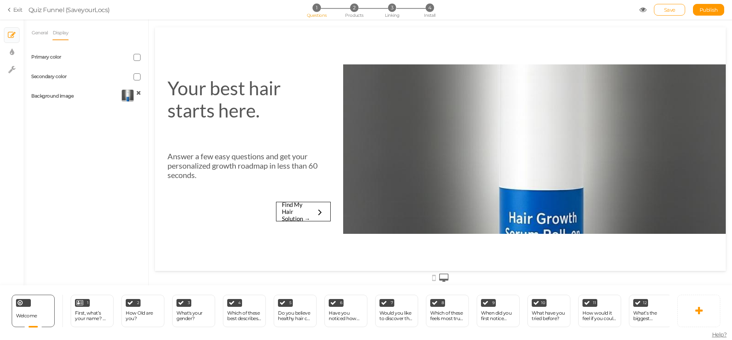
click at [129, 100] on div at bounding box center [127, 95] width 12 height 12
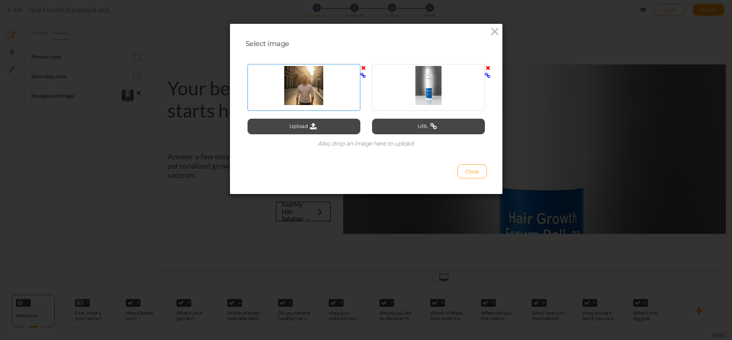
click at [317, 89] on div at bounding box center [303, 85] width 109 height 39
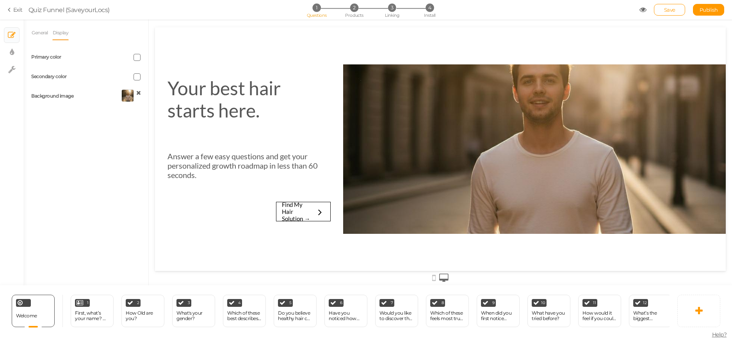
click at [49, 39] on li "General" at bounding box center [41, 32] width 21 height 15
click at [10, 51] on icon at bounding box center [12, 52] width 4 height 8
select select "lato"
select select "fade"
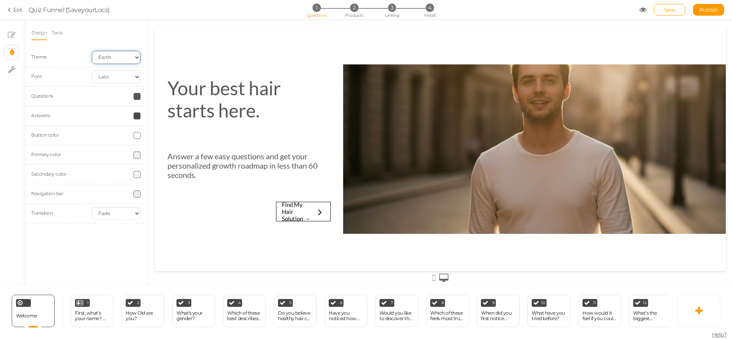
click at [116, 55] on select "Earth Mars" at bounding box center [116, 57] width 49 height 13
select select "2"
click at [92, 51] on select "Earth Mars" at bounding box center [116, 57] width 49 height 13
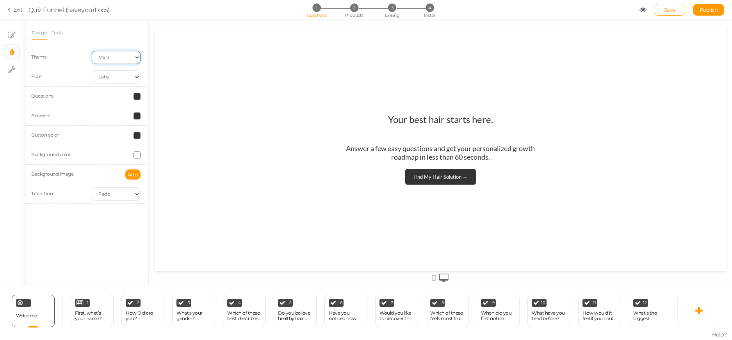
click at [128, 55] on select "Earth Mars" at bounding box center [116, 57] width 49 height 13
click at [57, 28] on link "Texts" at bounding box center [57, 32] width 12 height 15
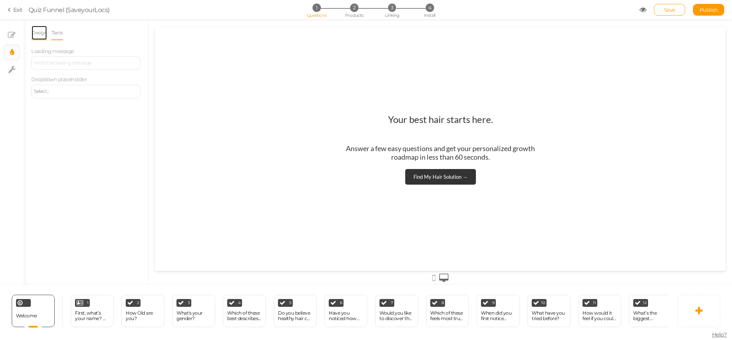
click at [43, 34] on link "Design" at bounding box center [39, 32] width 16 height 15
click at [12, 35] on icon at bounding box center [12, 35] width 8 height 8
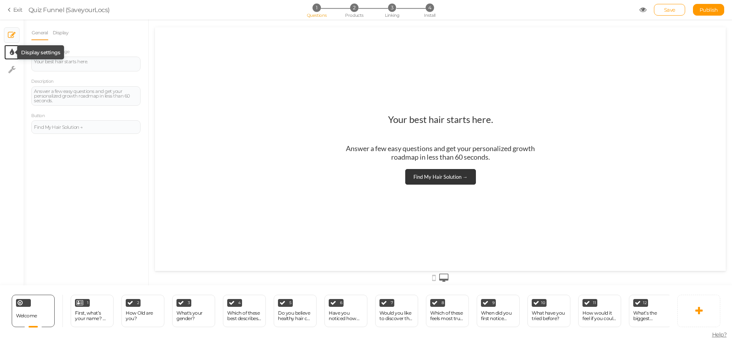
click at [11, 48] on icon at bounding box center [12, 52] width 4 height 8
select select "2"
select select "lato"
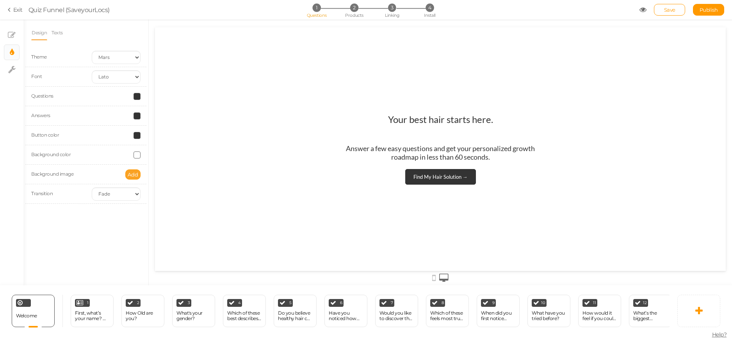
click at [133, 171] on span "Add" at bounding box center [133, 174] width 11 height 6
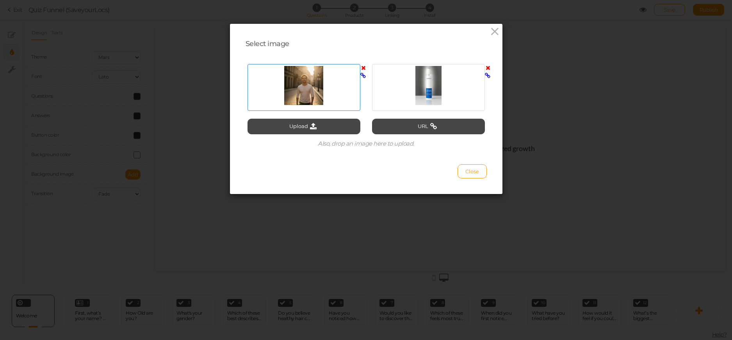
click at [307, 86] on div at bounding box center [303, 85] width 109 height 39
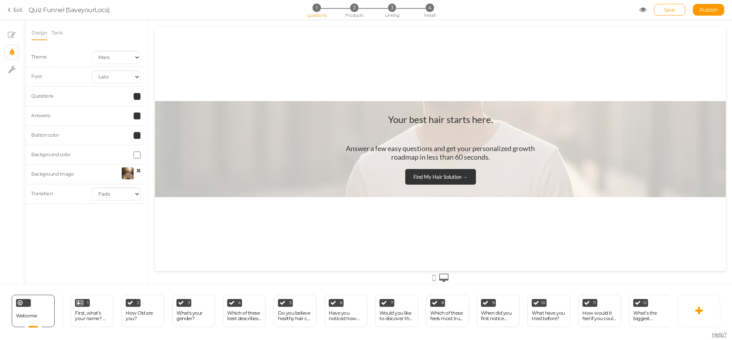
click at [131, 175] on div at bounding box center [127, 173] width 12 height 12
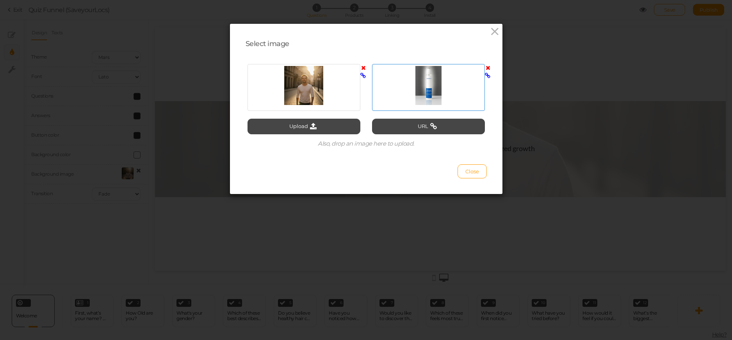
click at [435, 96] on div at bounding box center [428, 85] width 109 height 39
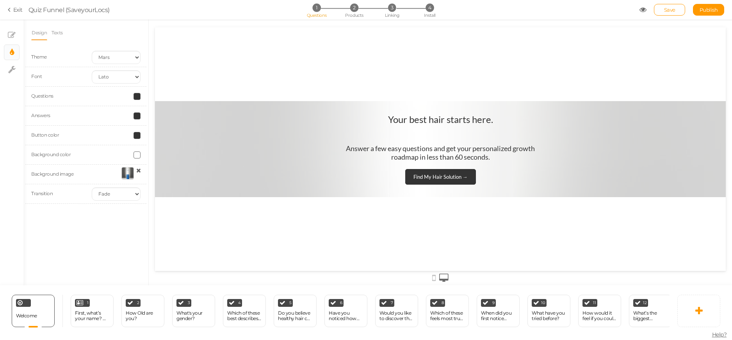
click at [128, 169] on div at bounding box center [127, 173] width 12 height 12
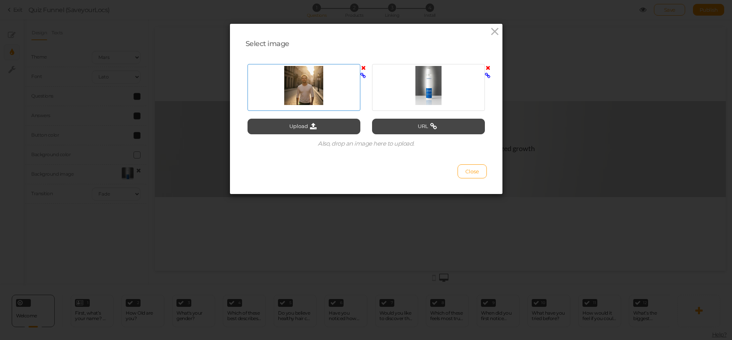
click at [324, 72] on div at bounding box center [303, 85] width 109 height 39
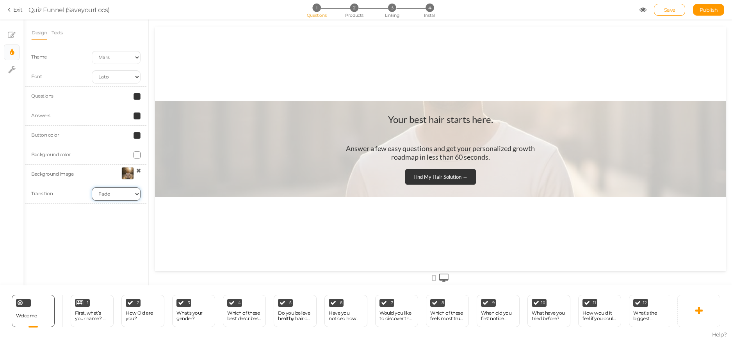
click at [124, 195] on select "None Fade Switch" at bounding box center [116, 193] width 49 height 13
select select "switch"
click at [92, 187] on select "None Fade Switch" at bounding box center [116, 193] width 49 height 13
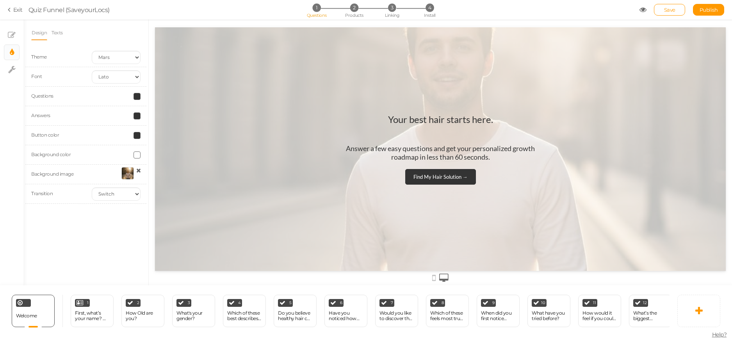
click at [126, 168] on div at bounding box center [127, 173] width 12 height 12
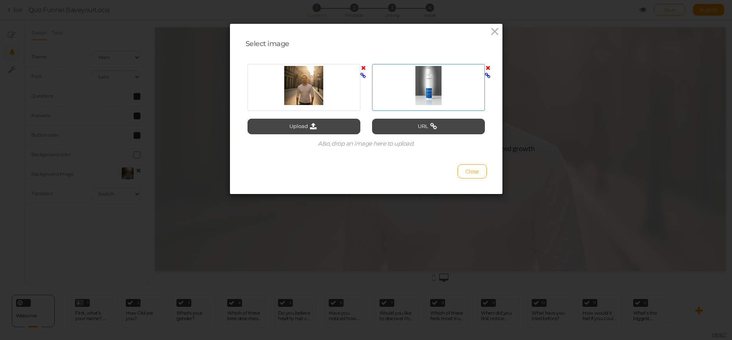
click at [445, 86] on div at bounding box center [428, 85] width 109 height 39
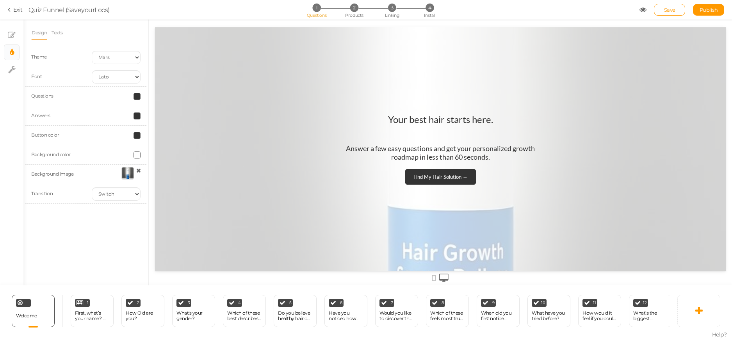
click at [130, 174] on div at bounding box center [127, 173] width 12 height 12
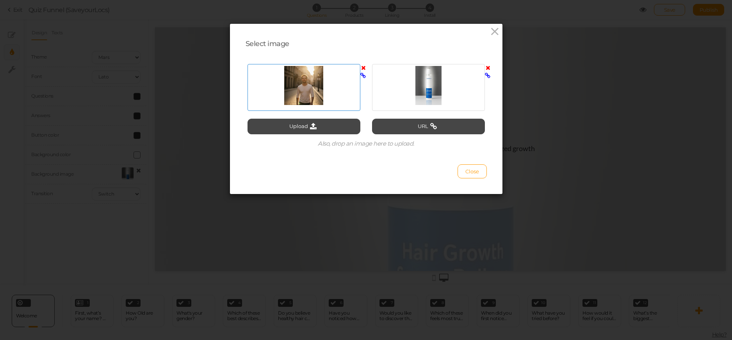
click at [303, 87] on div at bounding box center [303, 85] width 109 height 39
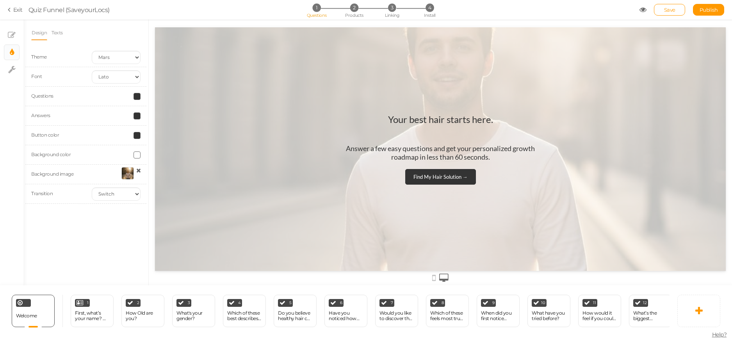
click at [136, 154] on span at bounding box center [136, 154] width 7 height 7
drag, startPoint x: 165, startPoint y: 175, endPoint x: 181, endPoint y: 169, distance: 17.5
click at [181, 169] on div "#cb0000 ×" at bounding box center [158, 188] width 50 height 58
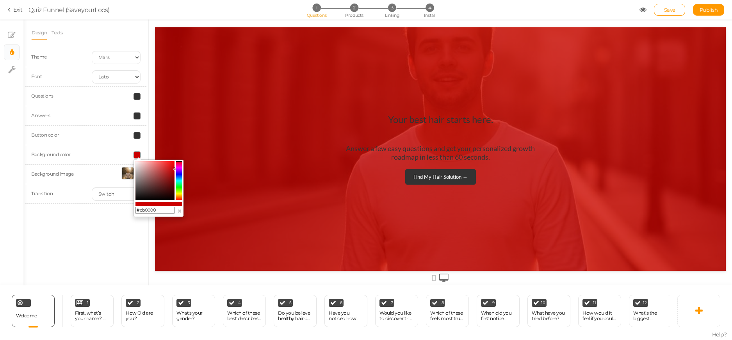
drag, startPoint x: 159, startPoint y: 207, endPoint x: 140, endPoint y: 205, distance: 19.2
click at [140, 205] on div "#cb0000 ×" at bounding box center [158, 188] width 50 height 58
paste input "1d80d7"
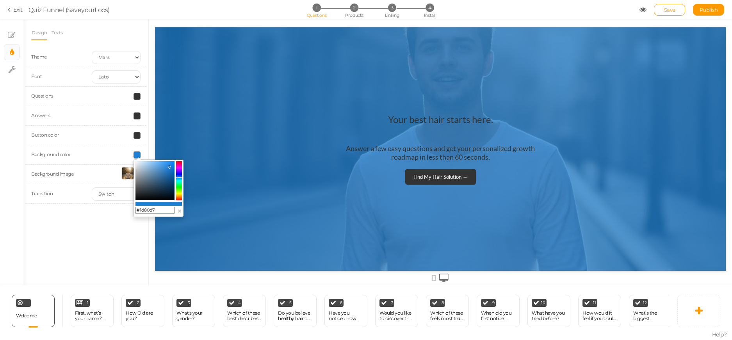
click at [129, 172] on div at bounding box center [127, 173] width 12 height 12
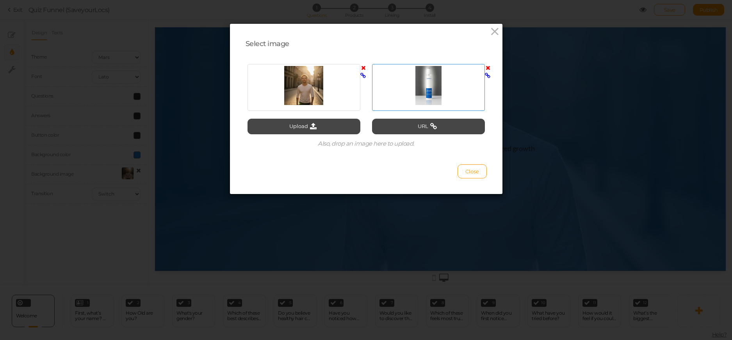
click at [402, 78] on div at bounding box center [428, 85] width 109 height 39
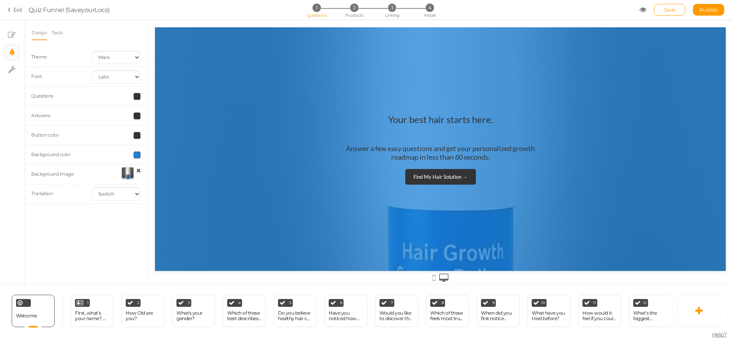
click at [130, 180] on div at bounding box center [127, 173] width 12 height 12
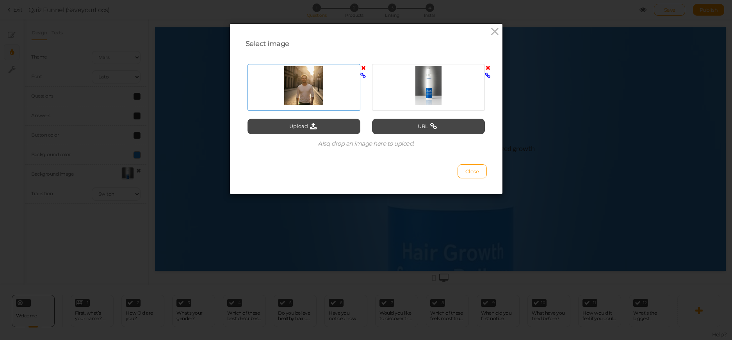
click at [323, 78] on div at bounding box center [303, 85] width 109 height 39
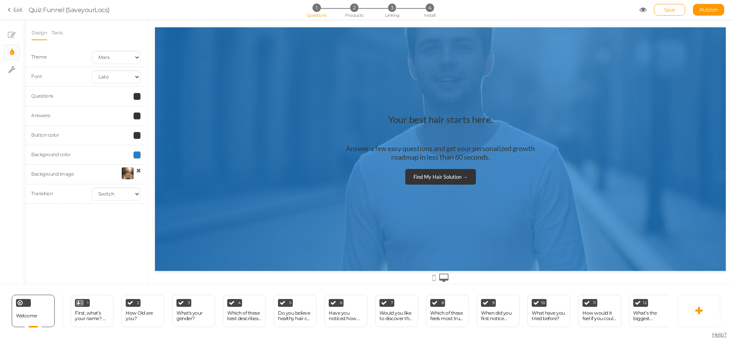
click at [137, 158] on div "Background color" at bounding box center [85, 155] width 121 height 20
drag, startPoint x: 137, startPoint y: 157, endPoint x: 3, endPoint y: 124, distance: 138.2
click at [137, 157] on span at bounding box center [136, 154] width 7 height 7
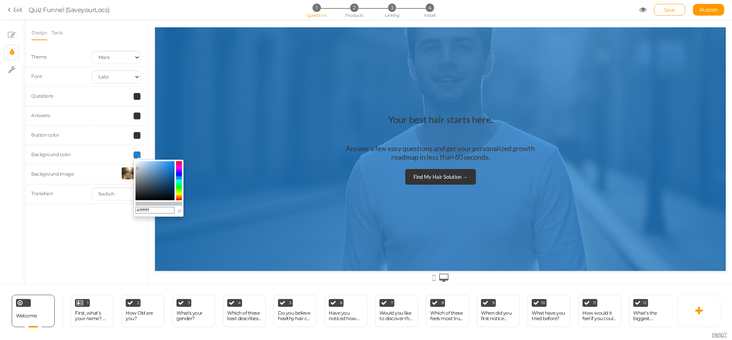
drag, startPoint x: 153, startPoint y: 174, endPoint x: 118, endPoint y: 157, distance: 38.2
click at [119, 158] on body "× Close A wider screen is needed to use the Pickzen builder Exit Quiz Funnel (S…" at bounding box center [366, 170] width 732 height 340
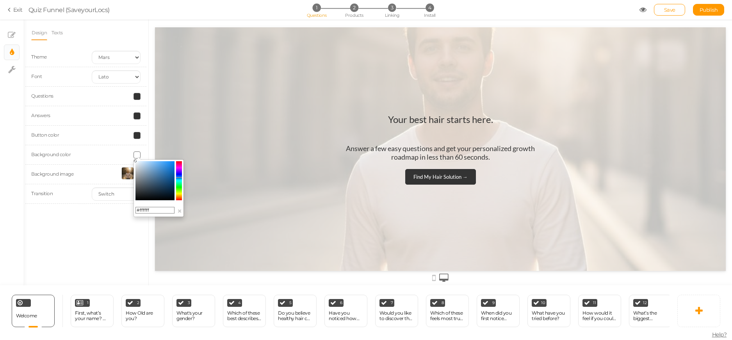
click at [180, 196] on colorpicker-hue at bounding box center [179, 180] width 6 height 39
click at [181, 194] on colorpicker-hue at bounding box center [179, 180] width 6 height 39
click at [170, 172] on colorpicker-saturation at bounding box center [154, 180] width 39 height 39
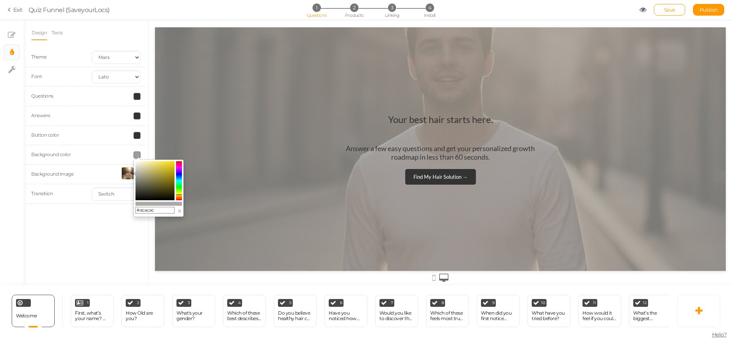
type input "#aaaaaa"
drag, startPoint x: 164, startPoint y: 172, endPoint x: 133, endPoint y: 174, distance: 30.9
click at [133, 174] on body "× Close A wider screen is needed to use the Pickzen builder Exit Quiz Funnel (S…" at bounding box center [366, 170] width 732 height 340
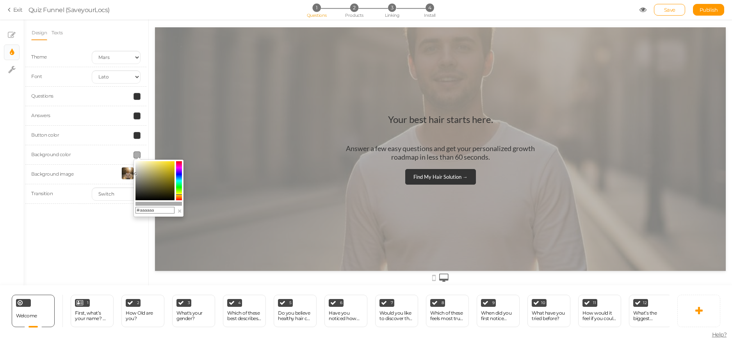
click at [283, 64] on div at bounding box center [440, 148] width 571 height 243
click at [119, 247] on div "Design Texts Theme Earth Mars Font Custom Default [PERSON_NAME] Montserrat Open…" at bounding box center [85, 153] width 125 height 266
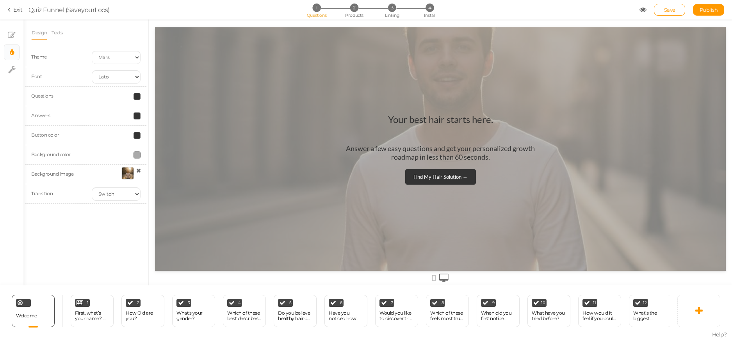
click at [123, 135] on div at bounding box center [116, 135] width 60 height 7
click at [136, 136] on span at bounding box center [136, 135] width 7 height 7
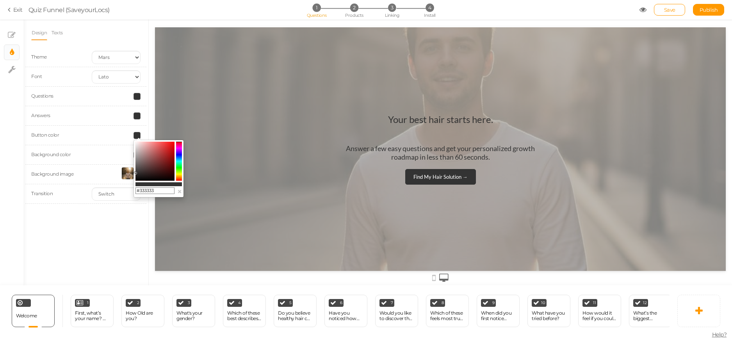
drag, startPoint x: 166, startPoint y: 189, endPoint x: 140, endPoint y: 192, distance: 26.4
click at [140, 192] on input "#333333" at bounding box center [154, 190] width 39 height 7
paste input "1d80d7"
type input "#1d80d7"
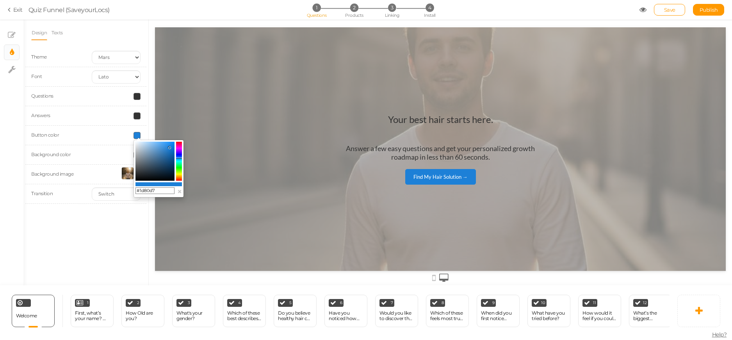
click at [140, 218] on div "Design Texts Theme Earth Mars Font Custom Default [PERSON_NAME] Montserrat Open…" at bounding box center [85, 153] width 125 height 266
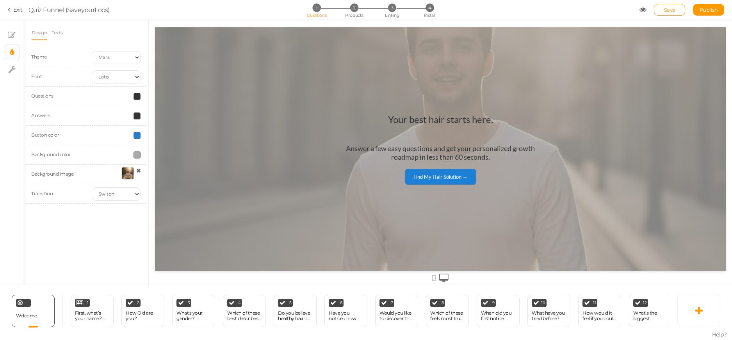
click at [136, 116] on span at bounding box center [136, 115] width 7 height 7
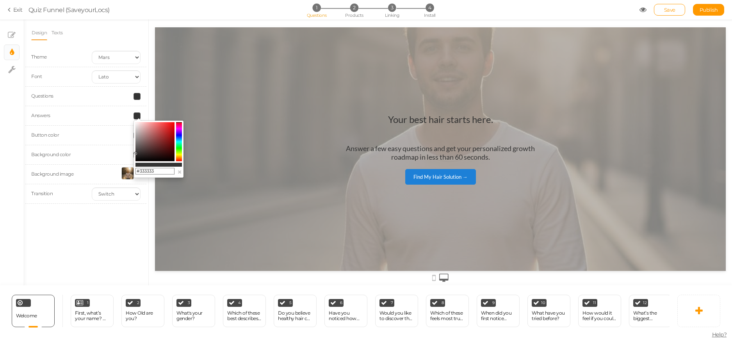
drag, startPoint x: 161, startPoint y: 174, endPoint x: 140, endPoint y: 169, distance: 21.2
click at [140, 169] on input "#333333" at bounding box center [154, 171] width 39 height 7
paste input "1d80d7"
type input "#1d80d7"
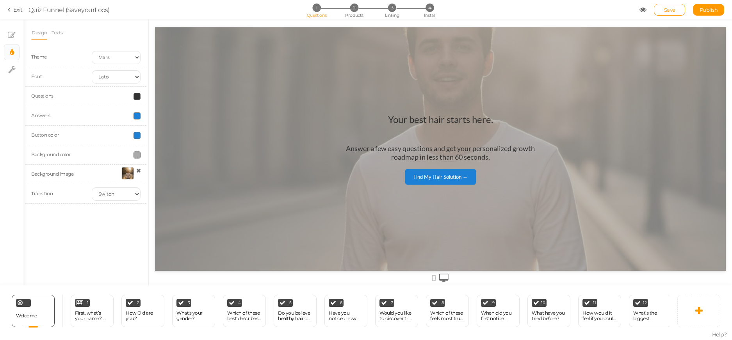
drag, startPoint x: 134, startPoint y: 222, endPoint x: 147, endPoint y: 165, distance: 58.3
click at [134, 222] on div "Design Texts Theme Earth Mars Font Custom Default [PERSON_NAME] Montserrat Open…" at bounding box center [85, 153] width 125 height 266
click at [137, 98] on span at bounding box center [136, 96] width 7 height 7
drag, startPoint x: 164, startPoint y: 154, endPoint x: 139, endPoint y: 151, distance: 24.7
click at [139, 151] on input "#333333" at bounding box center [154, 151] width 39 height 7
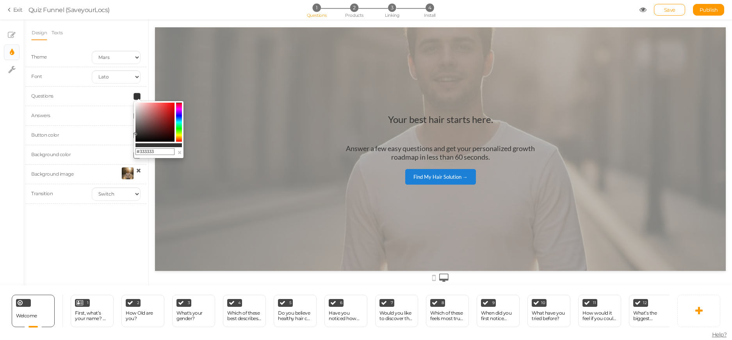
paste input "1d80d7"
type input "#1d80d7"
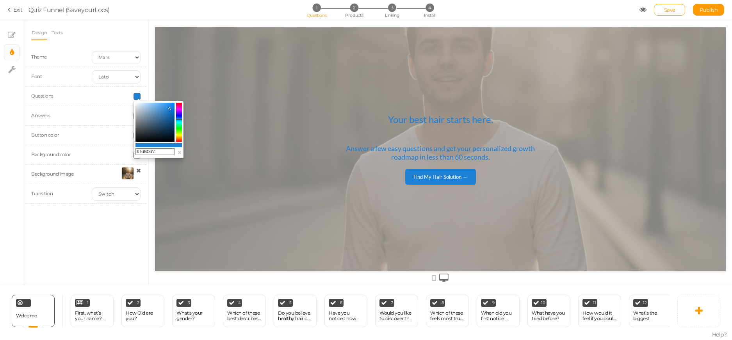
click at [135, 224] on div "Design Texts Theme Earth Mars Font Custom Default [PERSON_NAME] Montserrat Open…" at bounding box center [85, 153] width 125 height 266
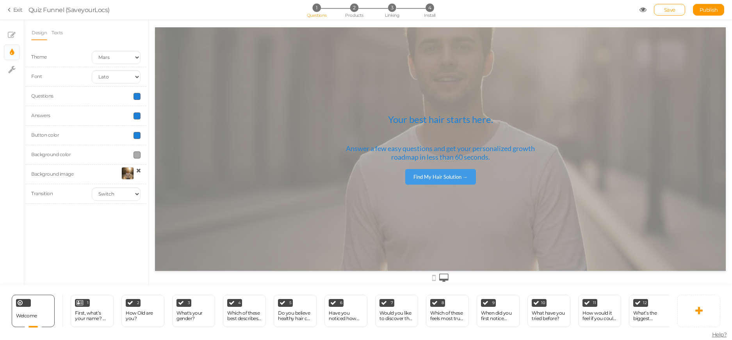
click at [428, 170] on link "Find My Hair Solution →" at bounding box center [440, 177] width 71 height 16
click at [427, 176] on div "Find My Hair Solution →" at bounding box center [440, 177] width 54 height 6
click at [82, 309] on div "First, what’s your name? 👋 (So we can personalize your results!" at bounding box center [92, 316] width 34 height 14
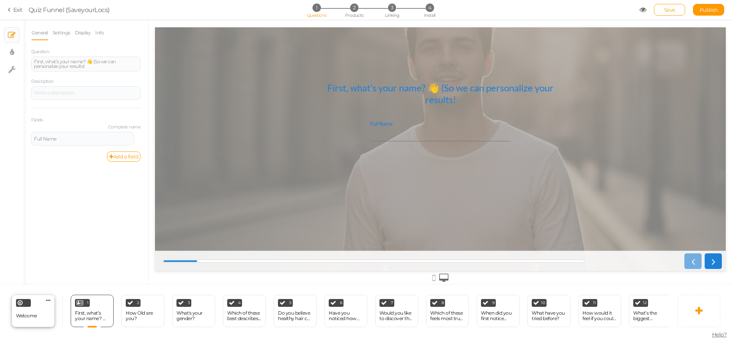
click at [40, 302] on div "Welcome Delete" at bounding box center [33, 311] width 43 height 32
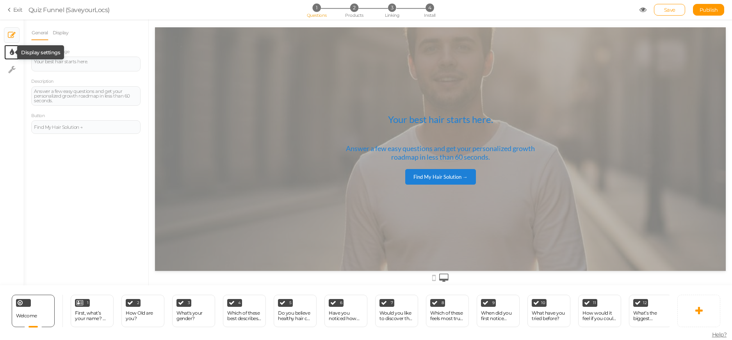
click at [12, 50] on icon at bounding box center [12, 52] width 4 height 8
select select "2"
select select "lato"
select select "switch"
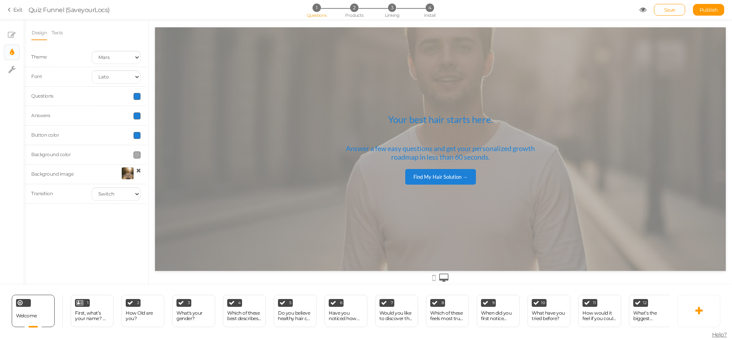
click at [138, 94] on span at bounding box center [136, 96] width 7 height 7
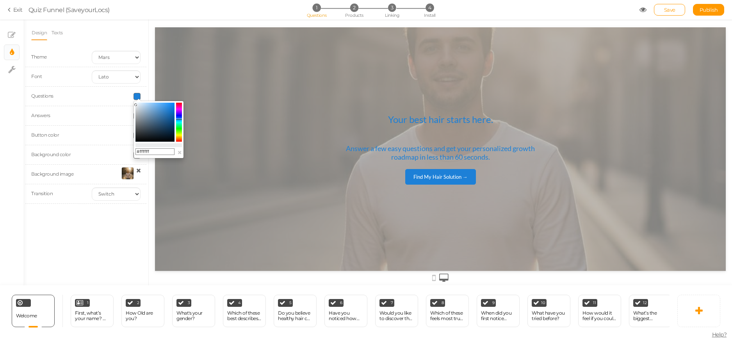
drag, startPoint x: 140, startPoint y: 108, endPoint x: 123, endPoint y: 98, distance: 20.5
click at [123, 98] on body "× Close A wider screen is needed to use the Pickzen builder Exit Quiz Funnel (S…" at bounding box center [366, 170] width 732 height 340
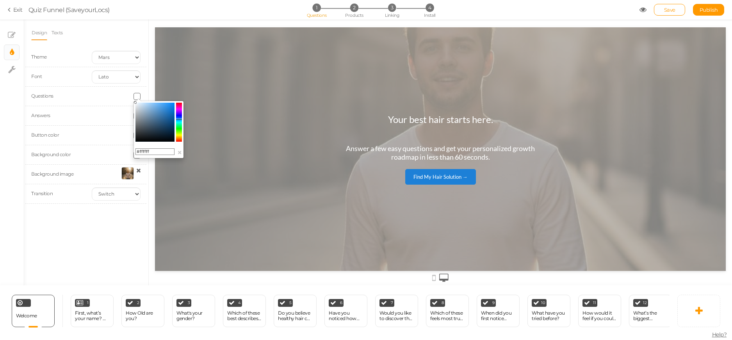
click at [241, 82] on div at bounding box center [440, 148] width 571 height 243
click at [150, 110] on colorpicker-saturation at bounding box center [154, 122] width 39 height 39
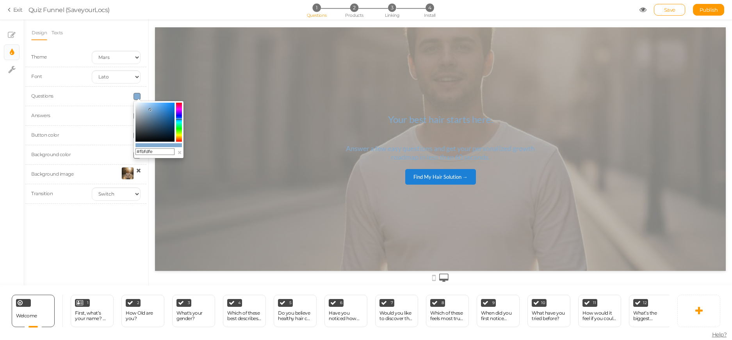
type input "#ffffff"
drag, startPoint x: 142, startPoint y: 116, endPoint x: 125, endPoint y: 91, distance: 30.3
click at [125, 91] on body "× Close A wider screen is needed to use the Pickzen builder Exit Quiz Funnel (S…" at bounding box center [366, 170] width 732 height 340
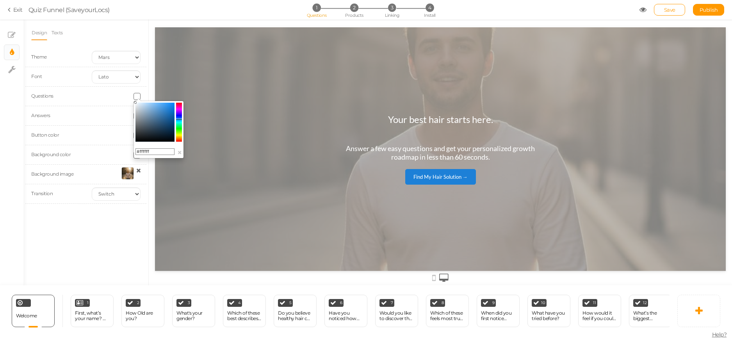
click at [144, 80] on div "Custom Default Lato Lora Montserrat Open Sans Oswald PT Sans Raleway Roboto Sou…" at bounding box center [116, 76] width 60 height 13
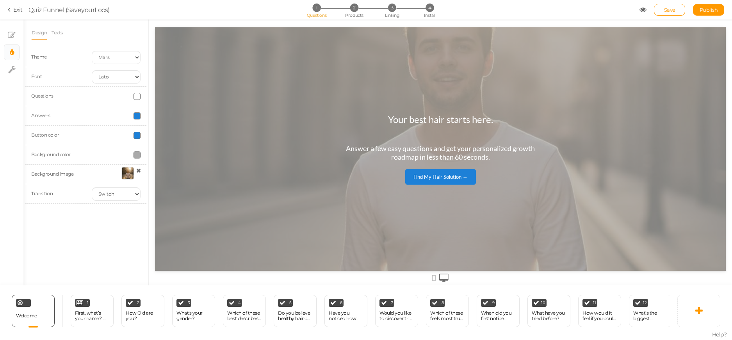
click at [135, 117] on span at bounding box center [136, 115] width 7 height 7
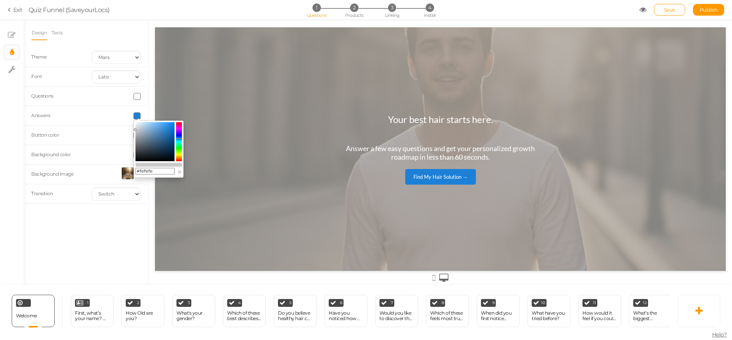
type input "#ffffff"
drag, startPoint x: 148, startPoint y: 136, endPoint x: 120, endPoint y: 117, distance: 33.4
click at [120, 117] on body "× Close A wider screen is needed to use the Pickzen builder Exit Quiz Funnel (S…" at bounding box center [366, 170] width 732 height 340
click at [148, 90] on div "Design Texts Theme Earth Mars Font Custom Default [PERSON_NAME] Montserrat Open…" at bounding box center [85, 153] width 125 height 266
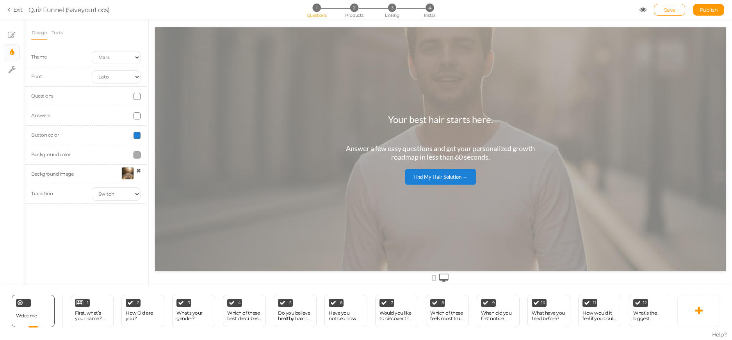
click at [139, 134] on div at bounding box center [116, 135] width 60 height 7
click at [139, 134] on span at bounding box center [136, 135] width 7 height 7
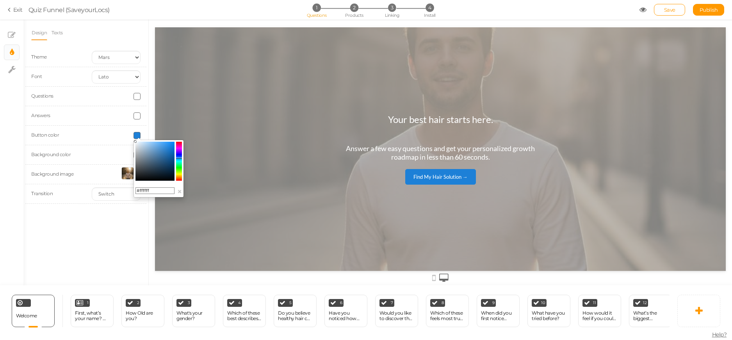
drag, startPoint x: 151, startPoint y: 149, endPoint x: 116, endPoint y: 128, distance: 41.1
click at [117, 129] on body "× Close A wider screen is needed to use the Pickzen builder Exit Quiz Funnel (S…" at bounding box center [366, 170] width 732 height 340
drag, startPoint x: 165, startPoint y: 189, endPoint x: 139, endPoint y: 189, distance: 26.5
click at [139, 189] on input "#ffffff" at bounding box center [154, 190] width 39 height 7
paste input "1d80d7"
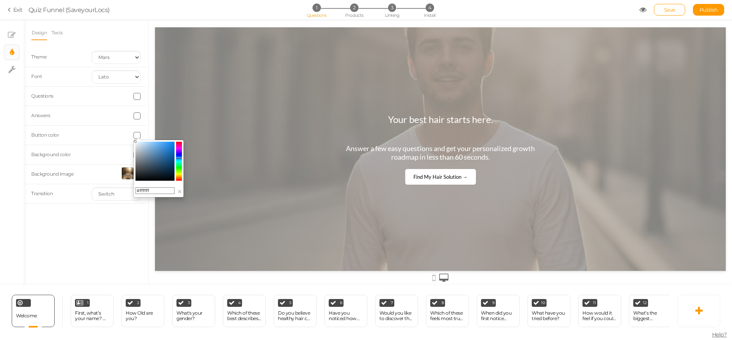
type input "#1d80d7"
click at [147, 92] on div "Design Texts Theme Earth Mars Font Custom Default [PERSON_NAME] Montserrat Open…" at bounding box center [85, 153] width 125 height 266
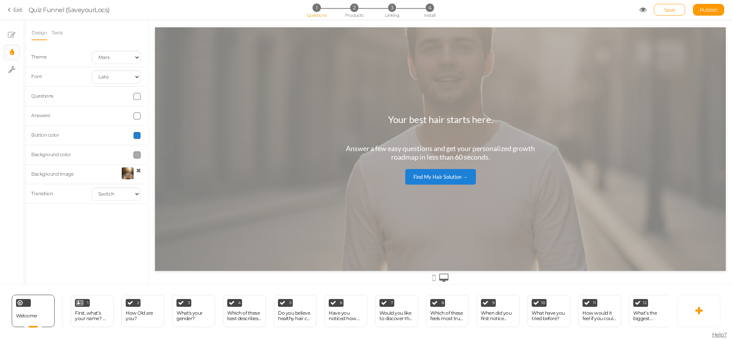
click at [138, 151] on span at bounding box center [136, 154] width 7 height 7
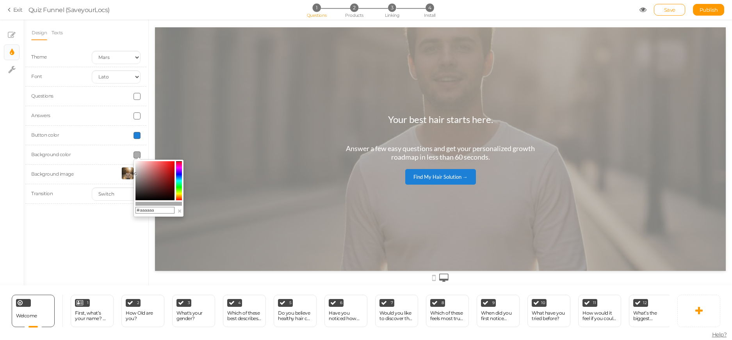
click at [176, 92] on div at bounding box center [440, 148] width 571 height 243
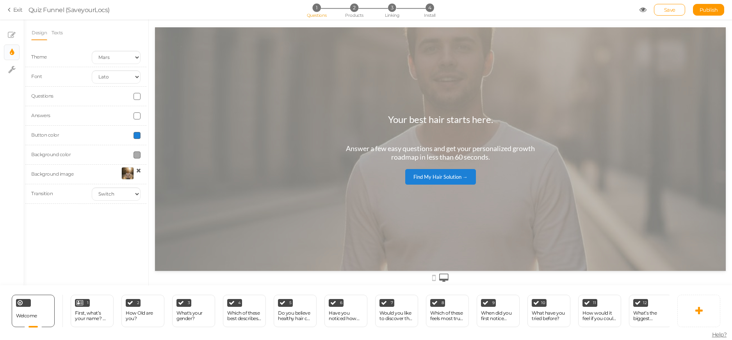
click at [149, 73] on div at bounding box center [440, 153] width 583 height 266
click at [440, 171] on link "Find My Hair Solution →" at bounding box center [440, 177] width 71 height 16
click at [123, 180] on div at bounding box center [127, 173] width 12 height 12
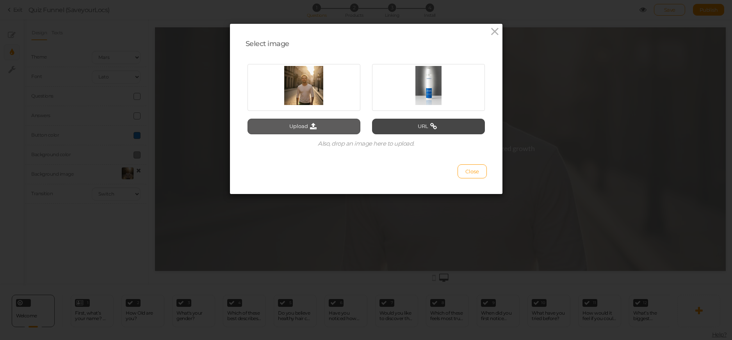
click at [308, 129] on icon at bounding box center [313, 126] width 11 height 7
type input "C:\fakepath\Nikau_Robertson_Create_an_image_of_someone_holding_this_product_fro…"
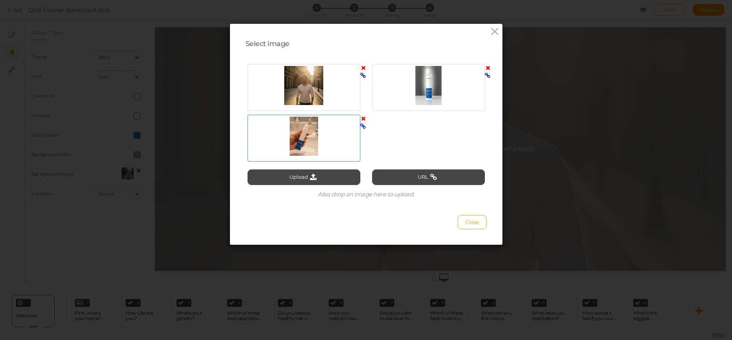
click at [303, 142] on div at bounding box center [303, 136] width 109 height 39
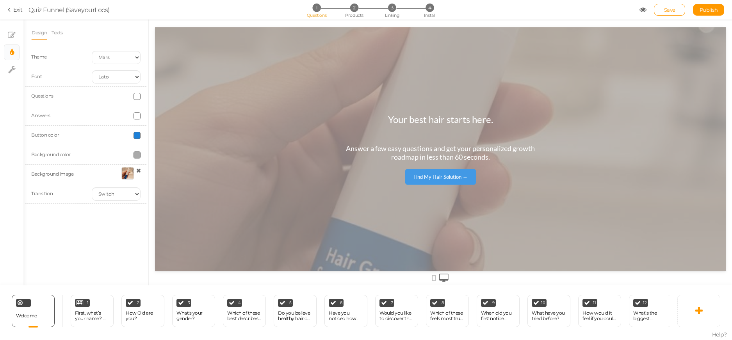
click at [425, 176] on div "Find My Hair Solution →" at bounding box center [440, 177] width 54 height 6
click at [430, 178] on div "Find My Hair Solution →" at bounding box center [440, 177] width 54 height 6
click at [92, 312] on div "First, what’s your name? 👋 (So we can personalize your results!" at bounding box center [92, 315] width 34 height 11
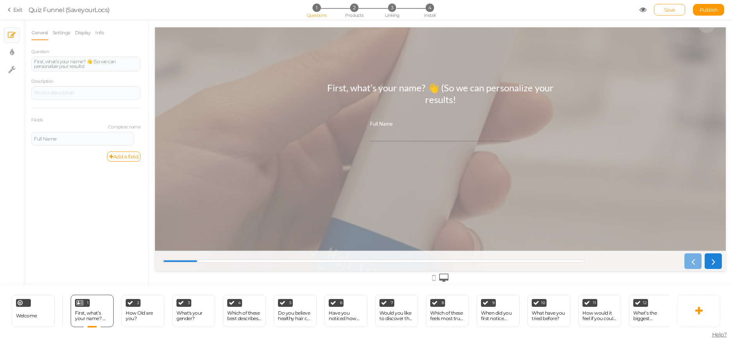
click at [675, 12] on span "Save" at bounding box center [669, 10] width 11 height 6
click at [717, 12] on span "Publish" at bounding box center [708, 10] width 18 height 6
